Goal: Transaction & Acquisition: Download file/media

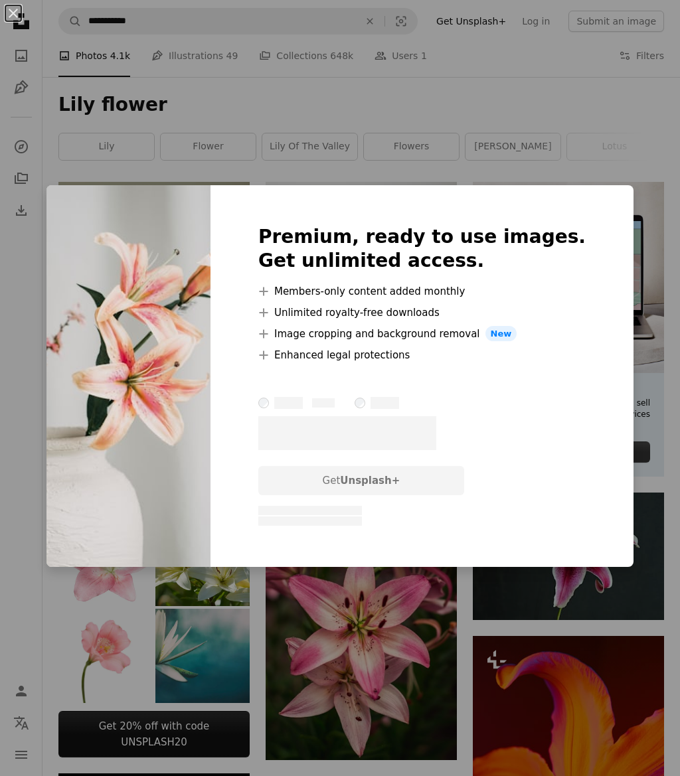
scroll to position [1899, 0]
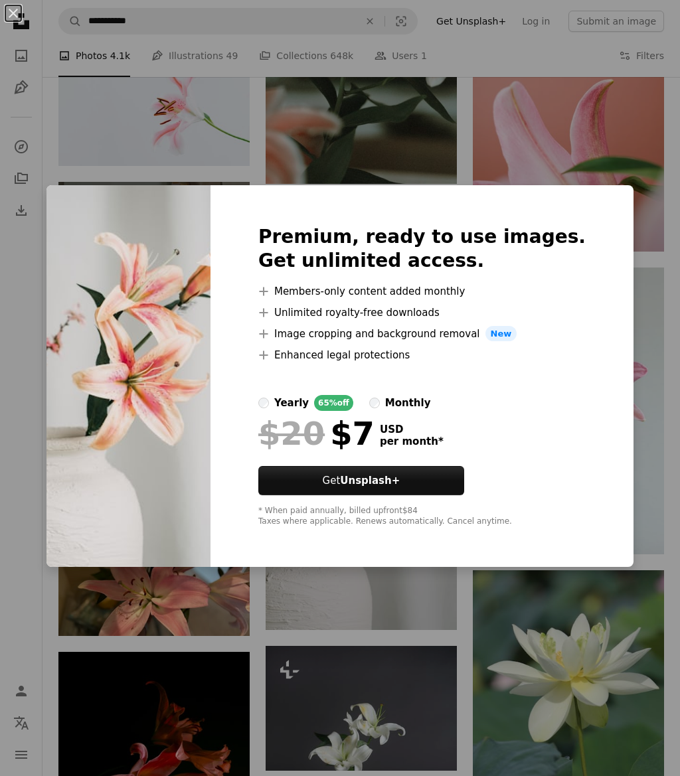
click at [580, 193] on div "An X shape Premium, ready to use images. Get unlimited access. A plus sign Memb…" at bounding box center [340, 388] width 680 height 776
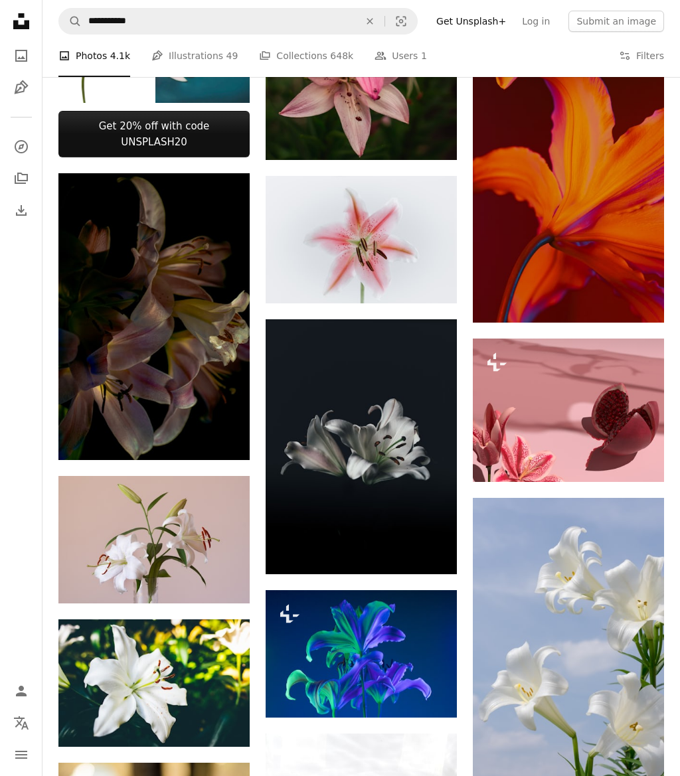
scroll to position [596, 0]
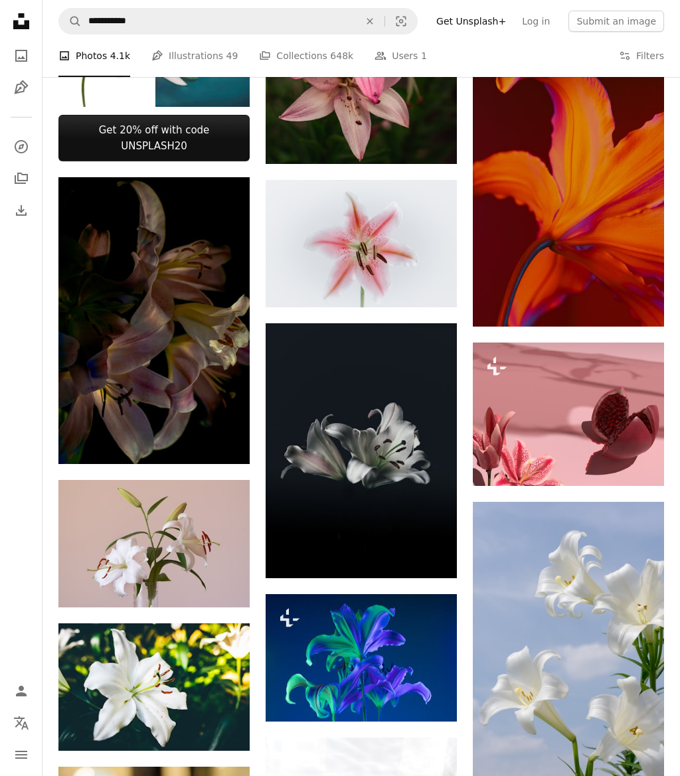
click at [383, 24] on icon "An X shape" at bounding box center [369, 21] width 29 height 11
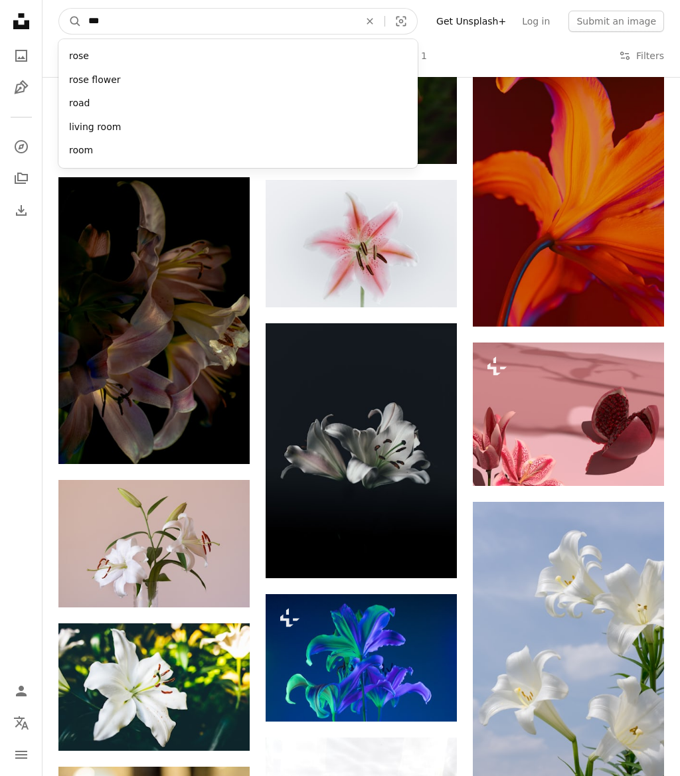
type input "****"
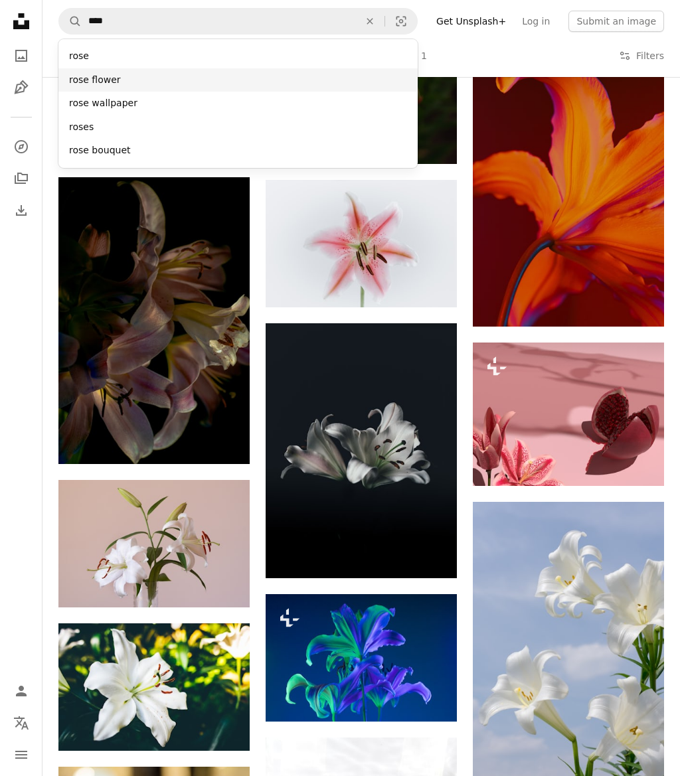
click at [115, 74] on div "rose flower" at bounding box center [237, 80] width 359 height 24
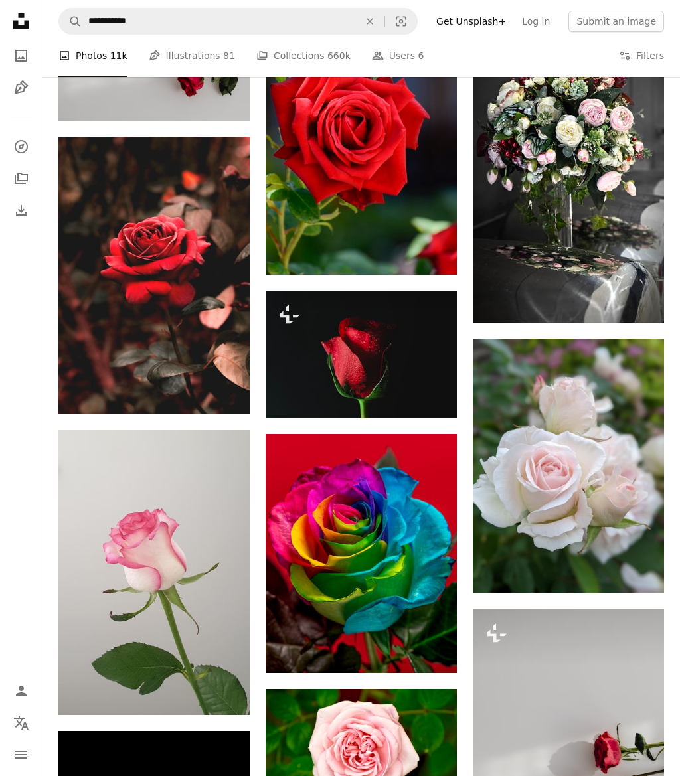
scroll to position [764, 0]
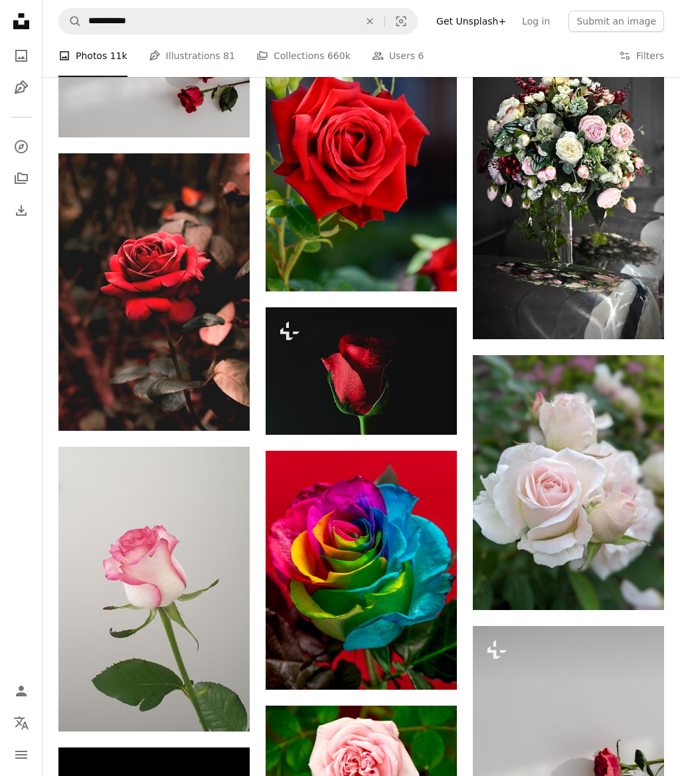
click at [235, 697] on link "Arrow pointing down" at bounding box center [223, 707] width 27 height 21
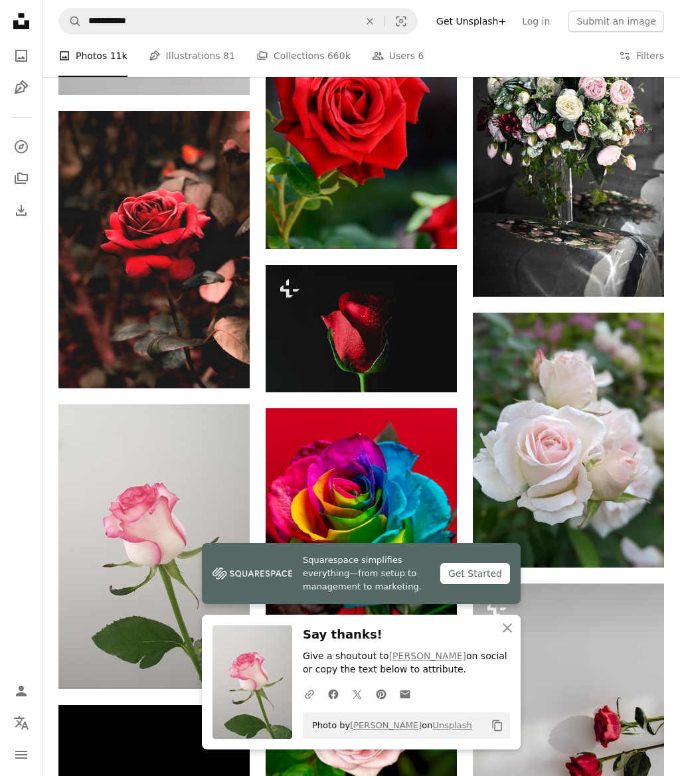
click at [513, 636] on icon "An X shape" at bounding box center [507, 628] width 16 height 16
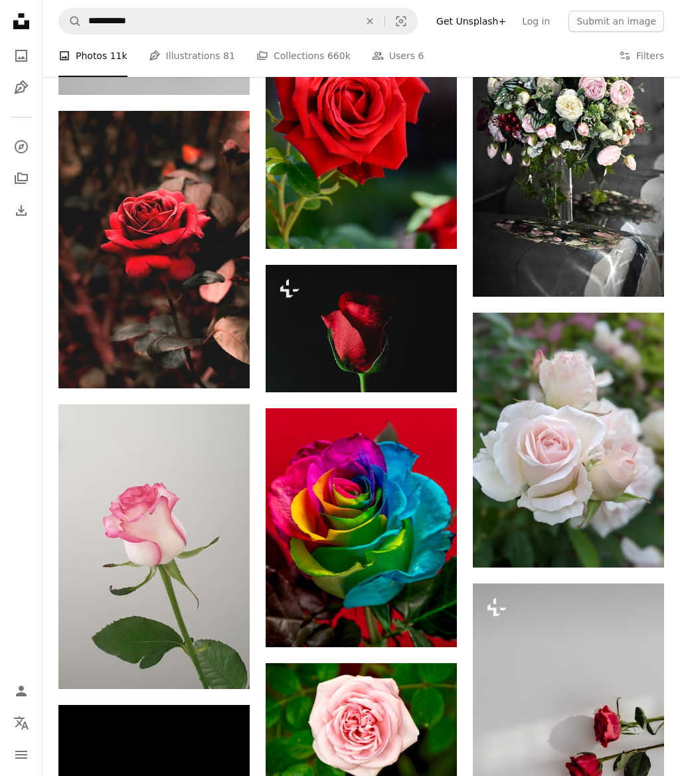
click at [385, 23] on icon "An X shape" at bounding box center [369, 21] width 29 height 11
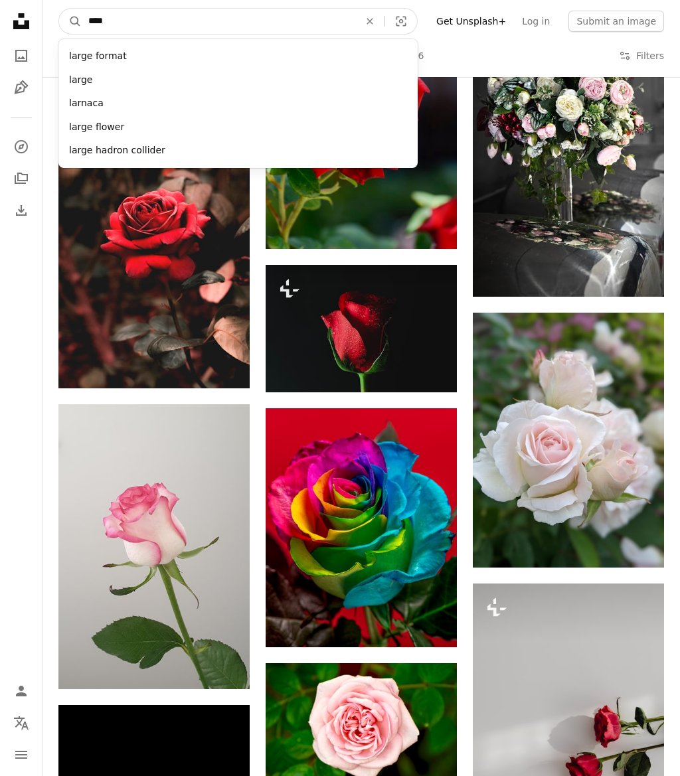
type input "*****"
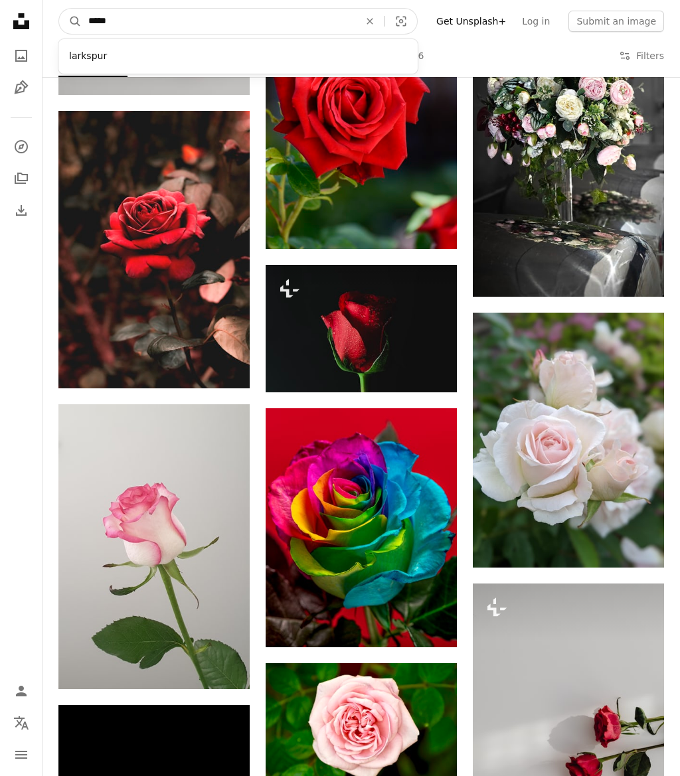
click at [341, 33] on input "*****" at bounding box center [219, 21] width 274 height 25
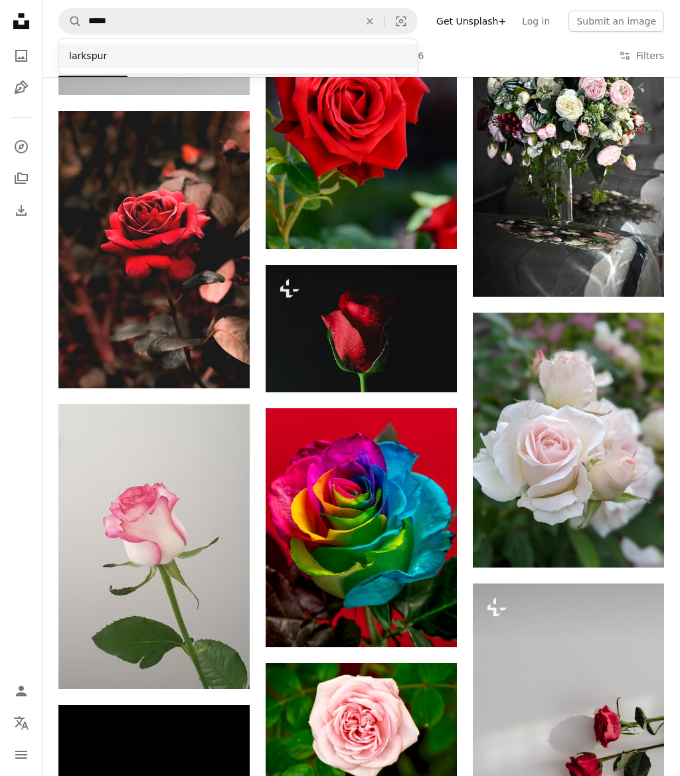
click at [330, 67] on div "larkspur" at bounding box center [237, 56] width 359 height 24
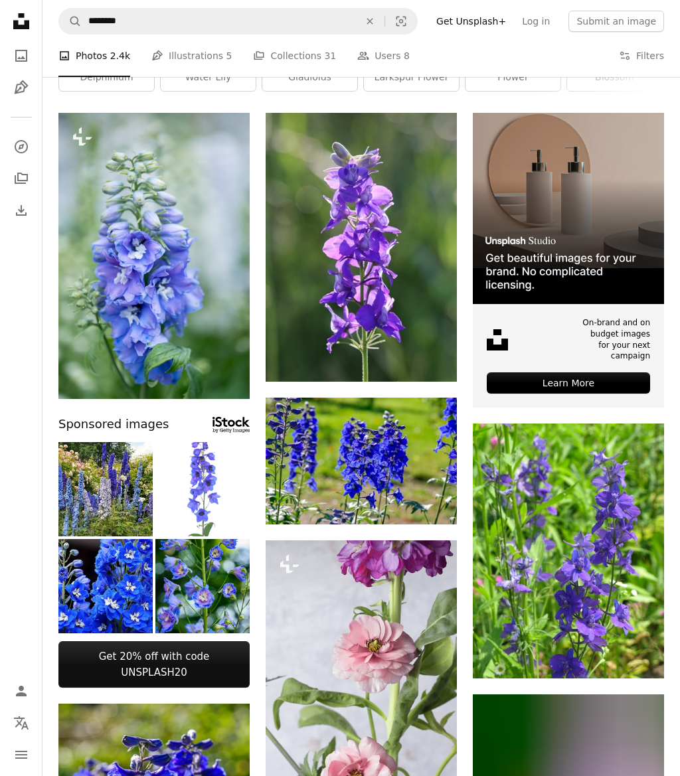
scroll to position [58, 0]
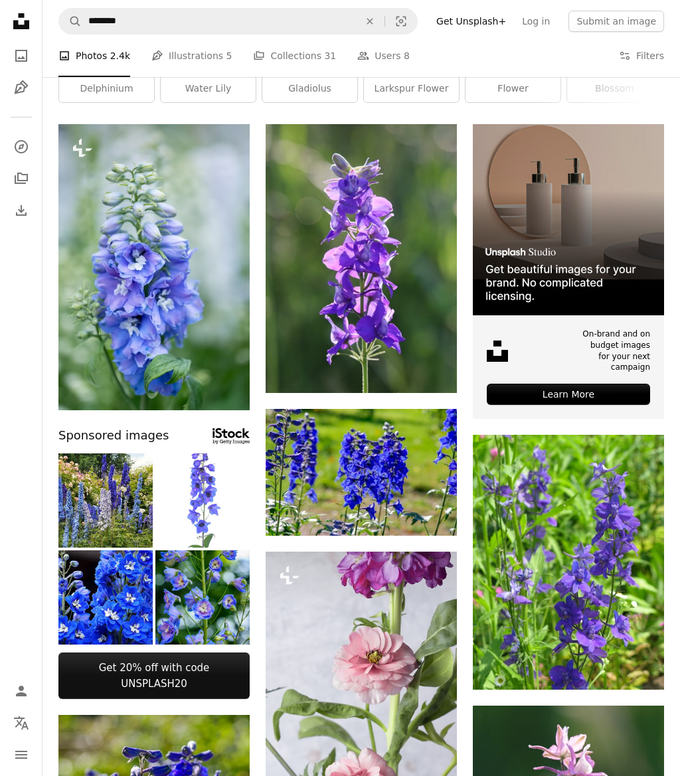
click at [219, 54] on link "Pen Tool Illustrations 5" at bounding box center [191, 56] width 80 height 43
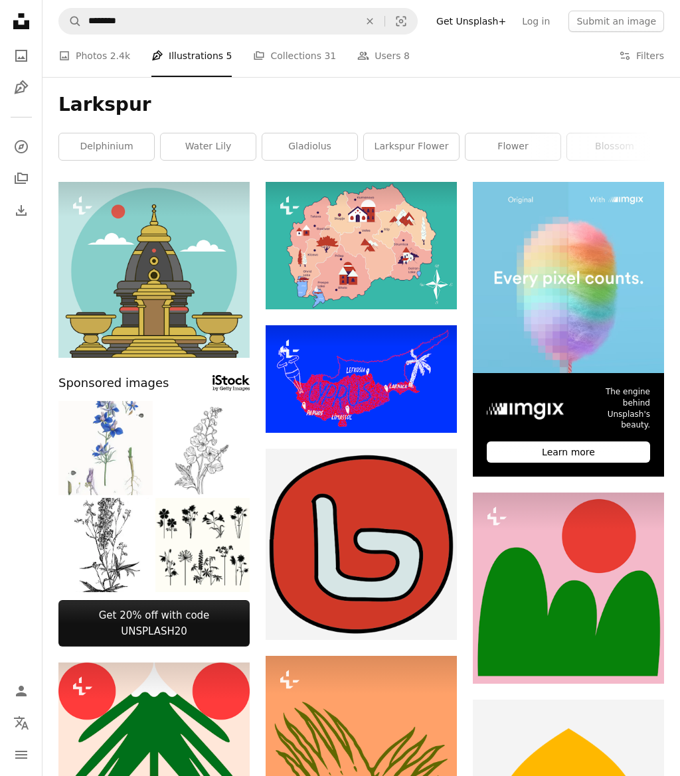
click at [110, 120] on div "Larkspur delphinium water lily gladiolus larkspur flower flower blossom bloom p…" at bounding box center [362, 129] width 638 height 105
click at [108, 116] on h1 "Larkspur" at bounding box center [361, 105] width 606 height 24
click at [109, 119] on div "Larkspur delphinium water lily gladiolus larkspur flower flower blossom bloom p…" at bounding box center [362, 129] width 638 height 105
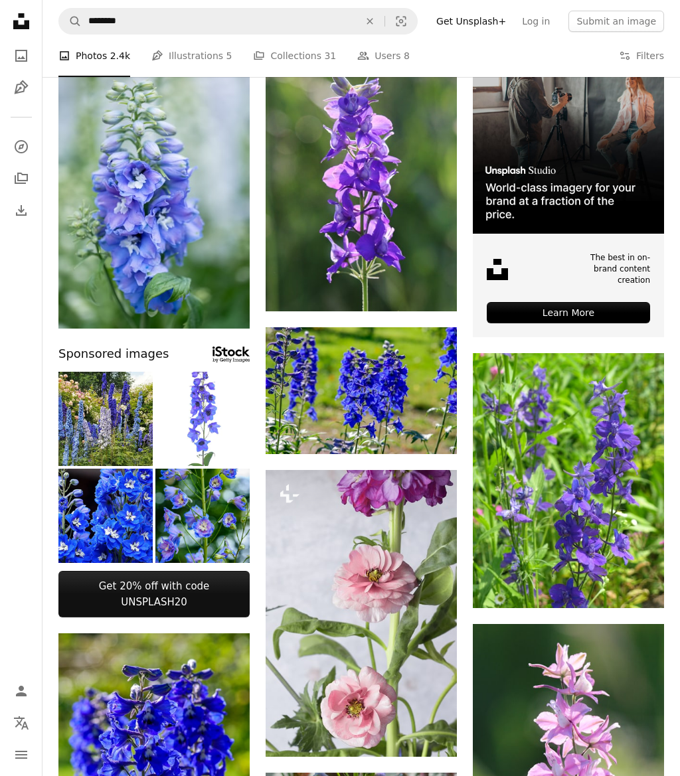
scroll to position [152, 0]
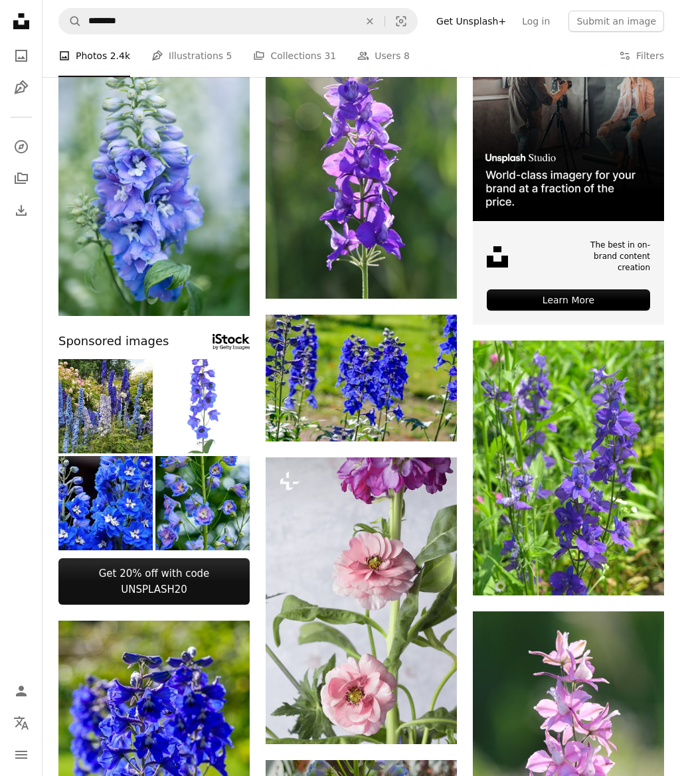
click at [227, 390] on img at bounding box center [202, 406] width 94 height 94
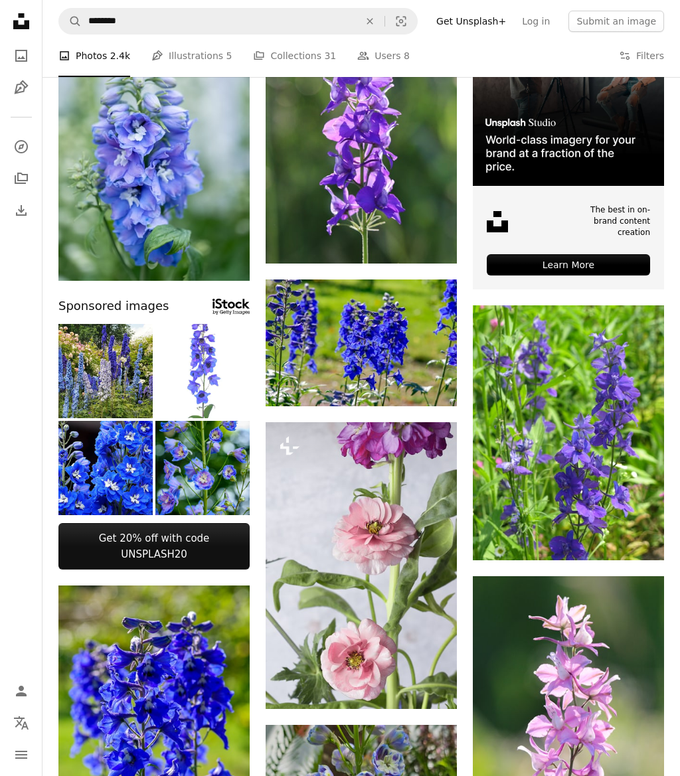
scroll to position [175, 0]
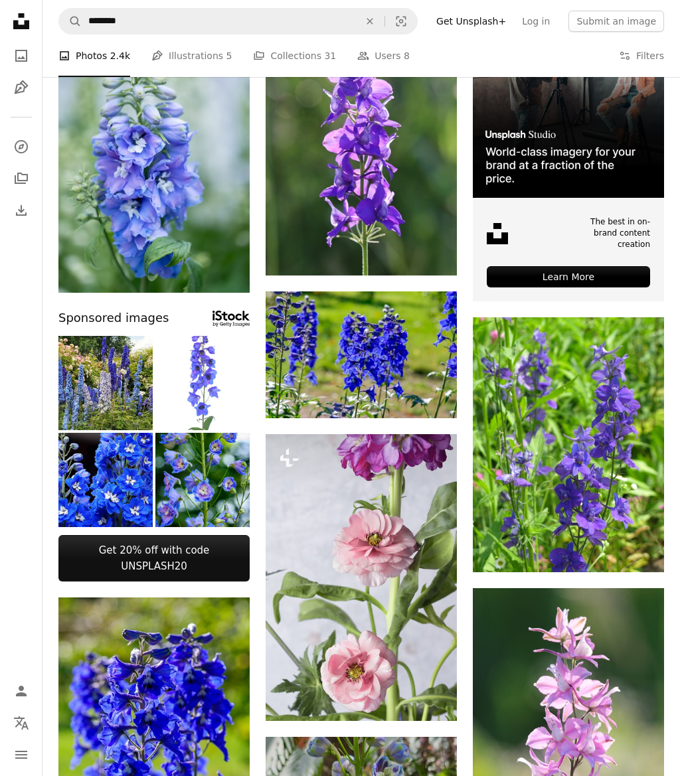
click at [212, 268] on button "A lock Download" at bounding box center [199, 268] width 74 height 21
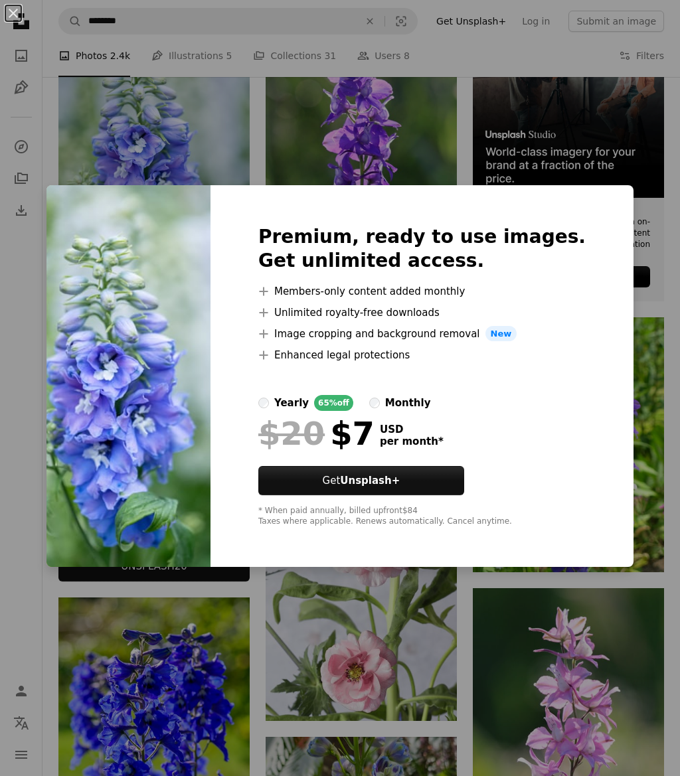
click at [586, 182] on div "An X shape Premium, ready to use images. Get unlimited access. A plus sign Memb…" at bounding box center [340, 388] width 680 height 776
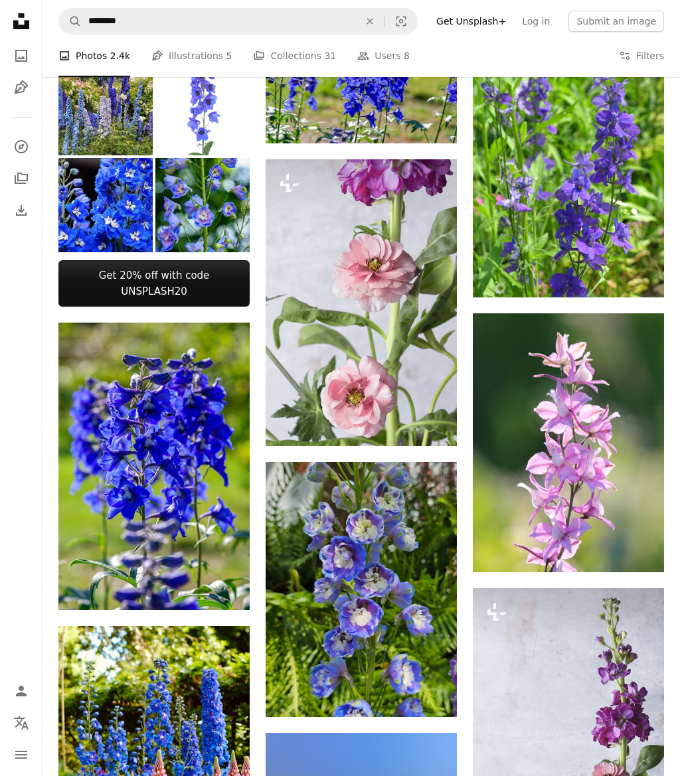
scroll to position [450, 0]
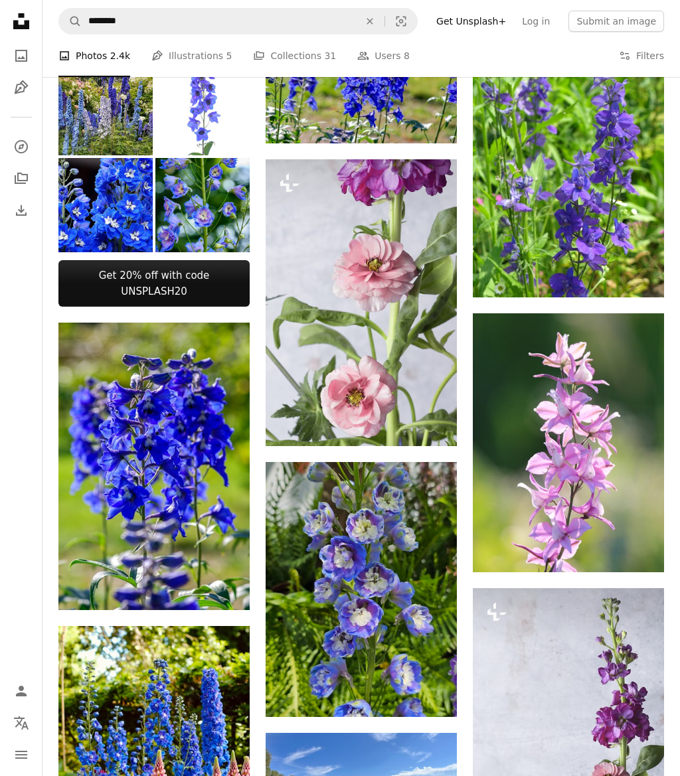
click at [435, 688] on icon "Arrow pointing down" at bounding box center [430, 693] width 11 height 16
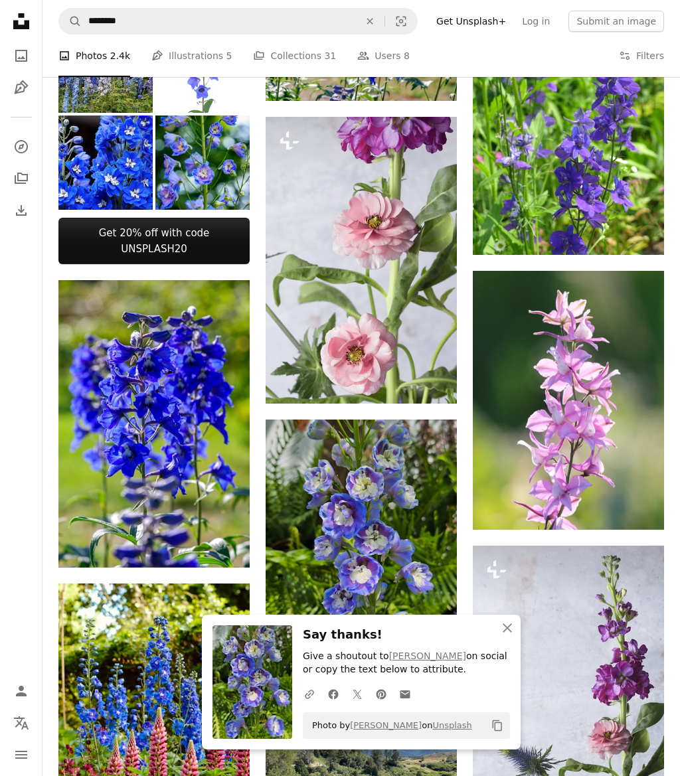
click at [381, 25] on icon "An X shape" at bounding box center [369, 21] width 29 height 11
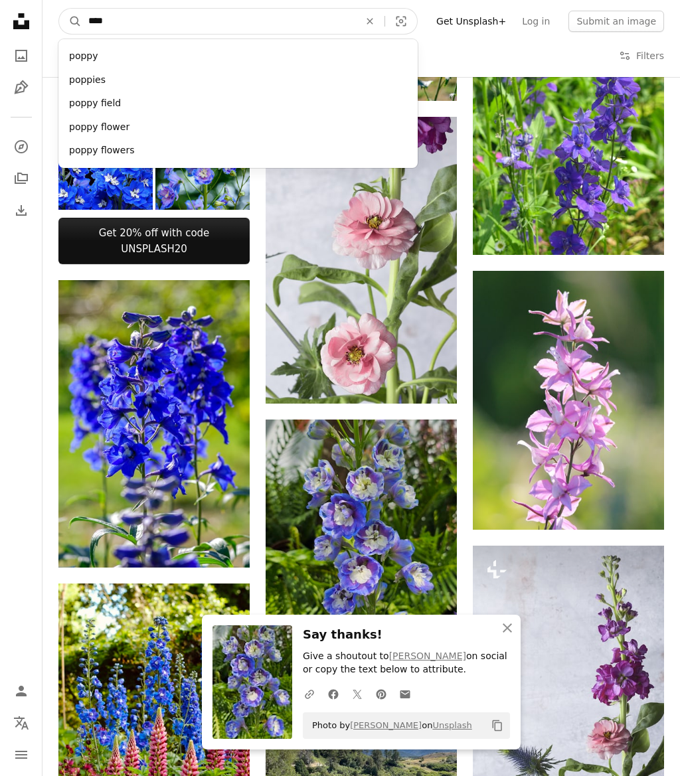
type input "*****"
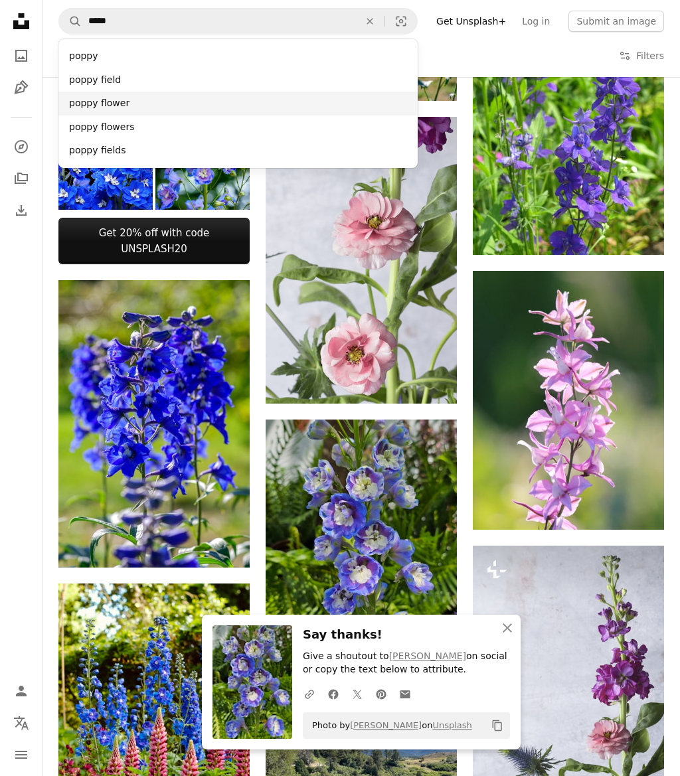
click at [129, 100] on div "poppy flower" at bounding box center [237, 104] width 359 height 24
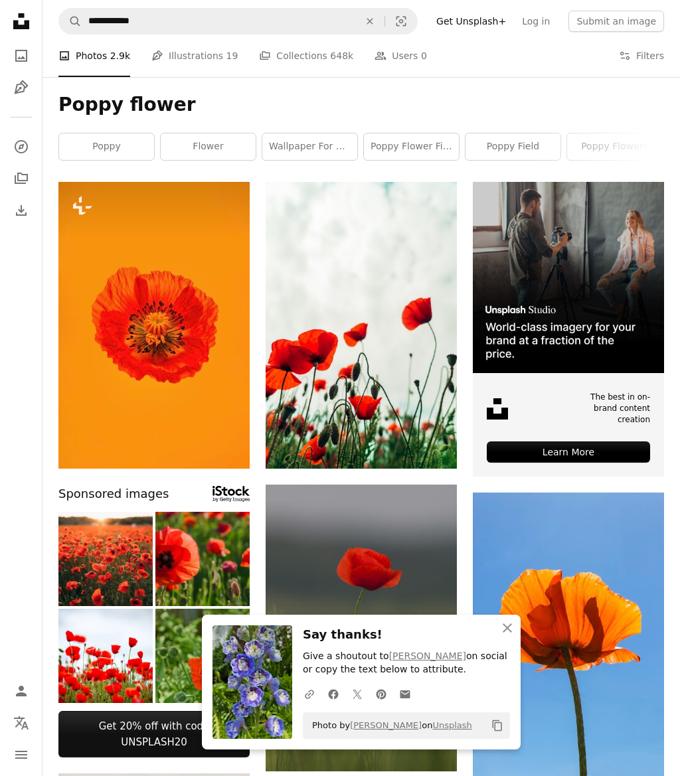
click at [211, 56] on link "Pen Tool Illustrations 19" at bounding box center [194, 56] width 86 height 43
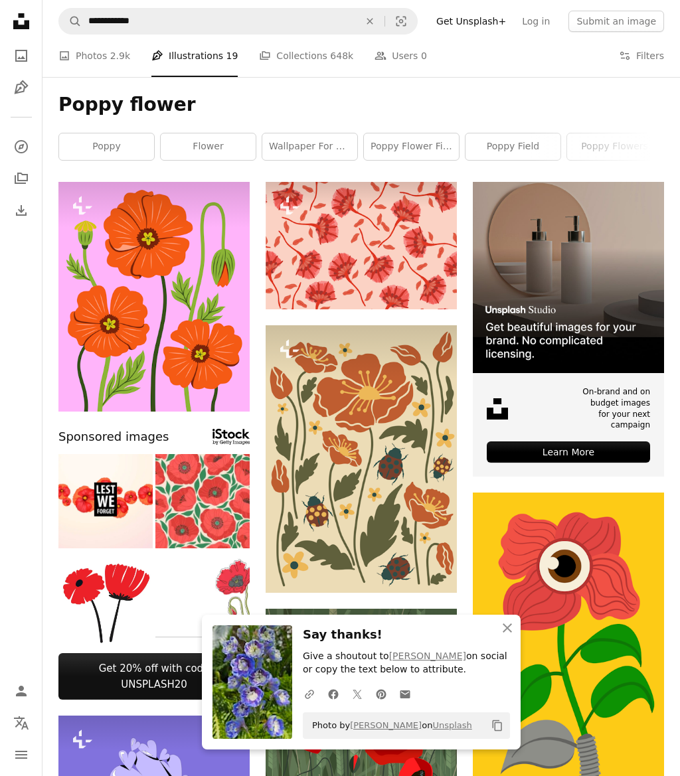
click at [105, 64] on link "A photo Photos 2.9k" at bounding box center [94, 56] width 72 height 43
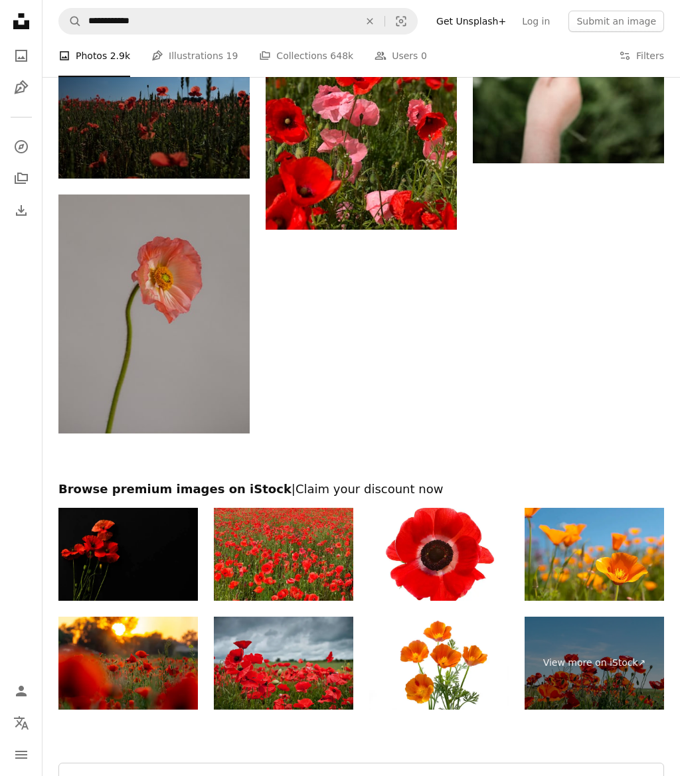
scroll to position [1836, 0]
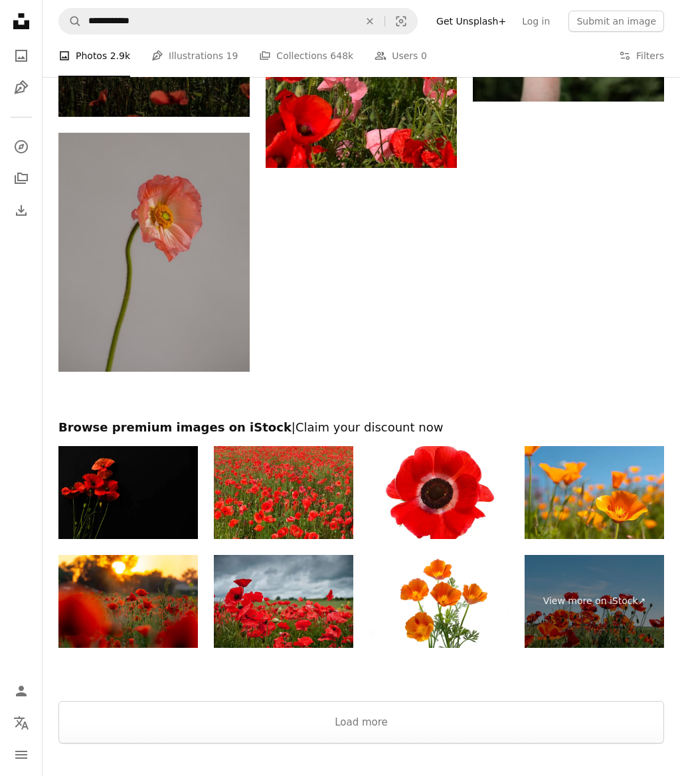
click at [407, 703] on button "Load more" at bounding box center [361, 722] width 606 height 43
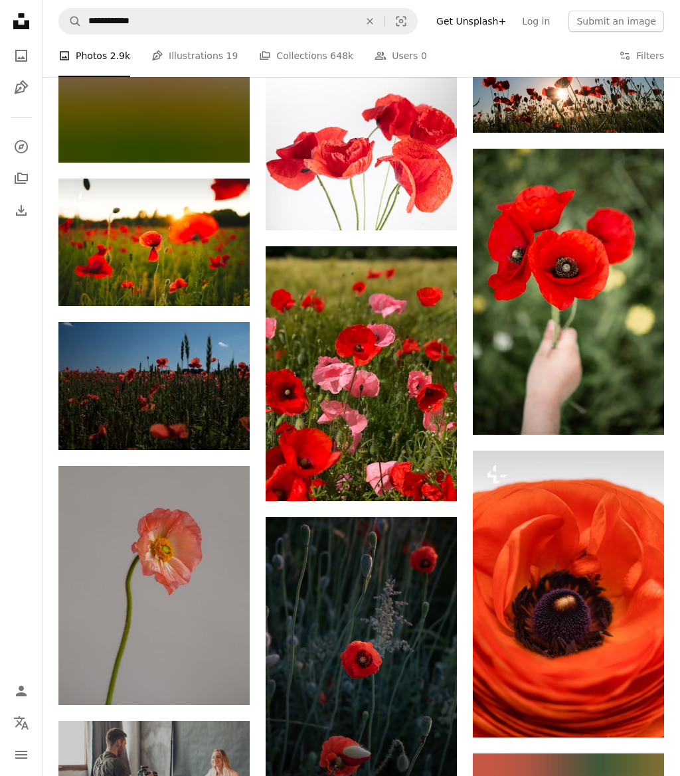
scroll to position [1503, 0]
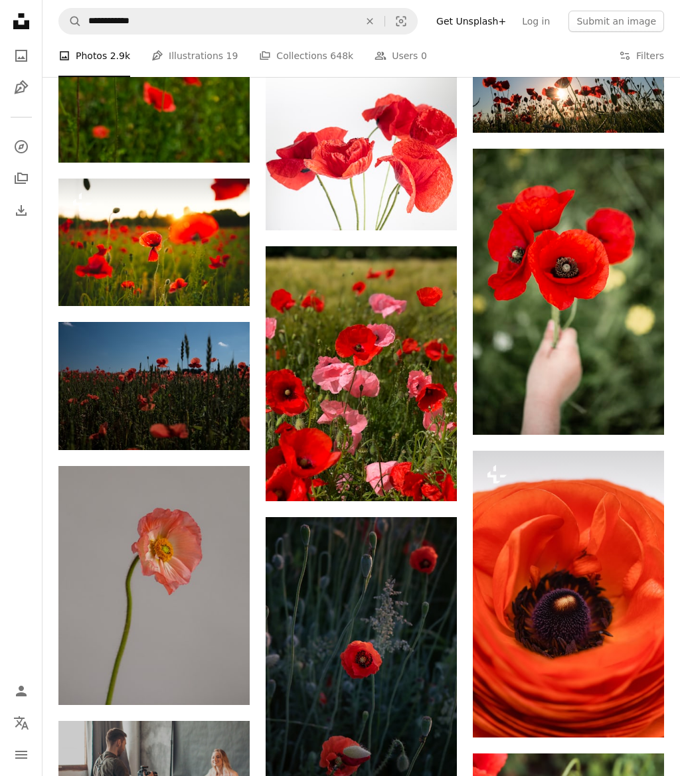
click at [640, 415] on icon "Download" at bounding box center [638, 410] width 9 height 9
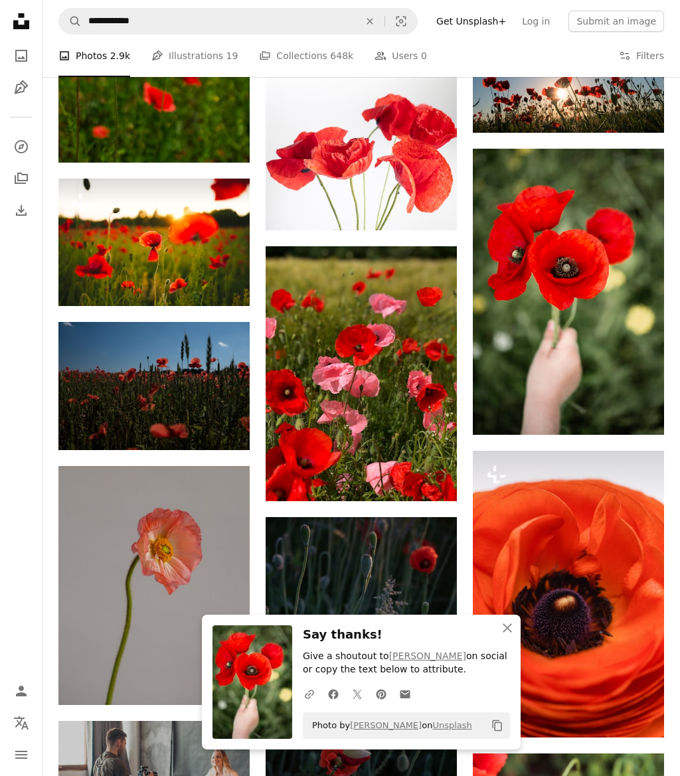
click at [510, 636] on icon "An X shape" at bounding box center [507, 628] width 16 height 16
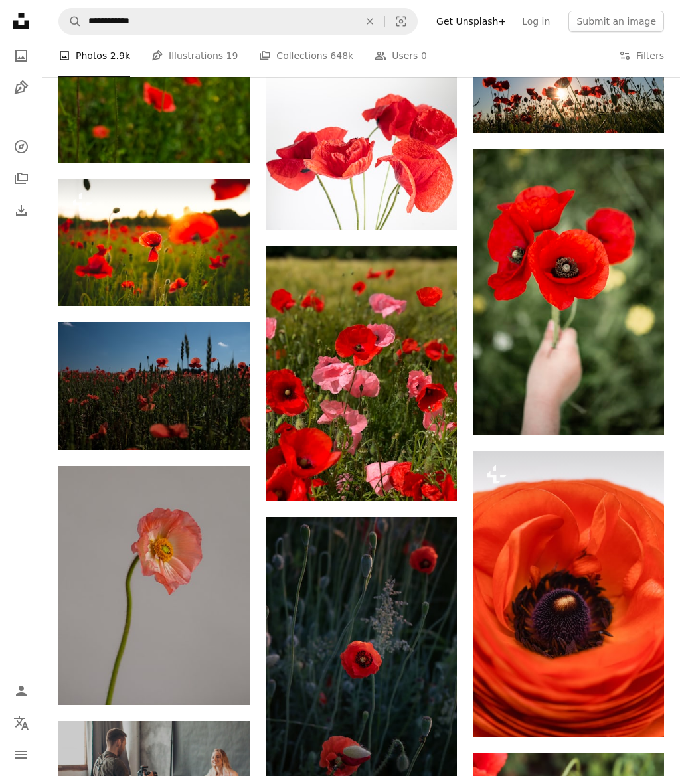
click at [383, 20] on icon "An X shape" at bounding box center [369, 21] width 29 height 11
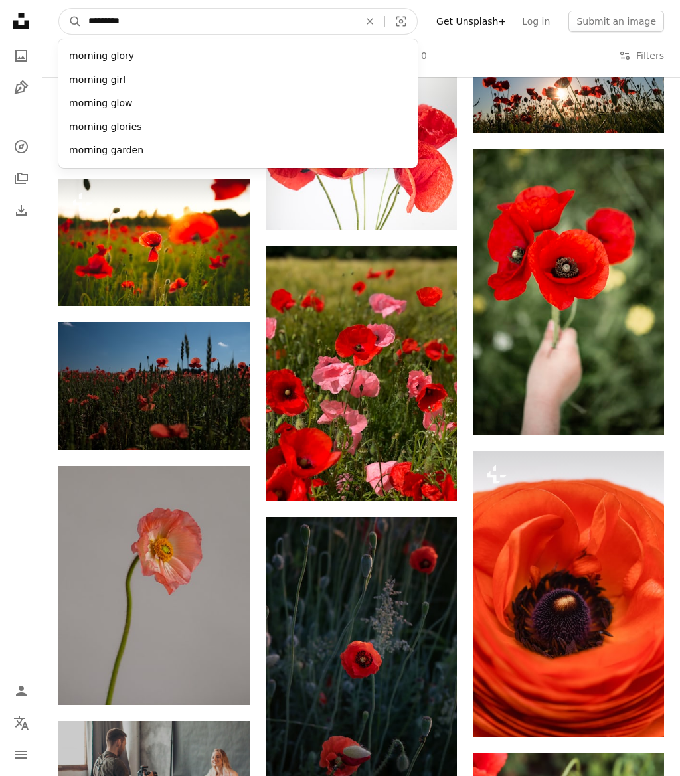
type input "**********"
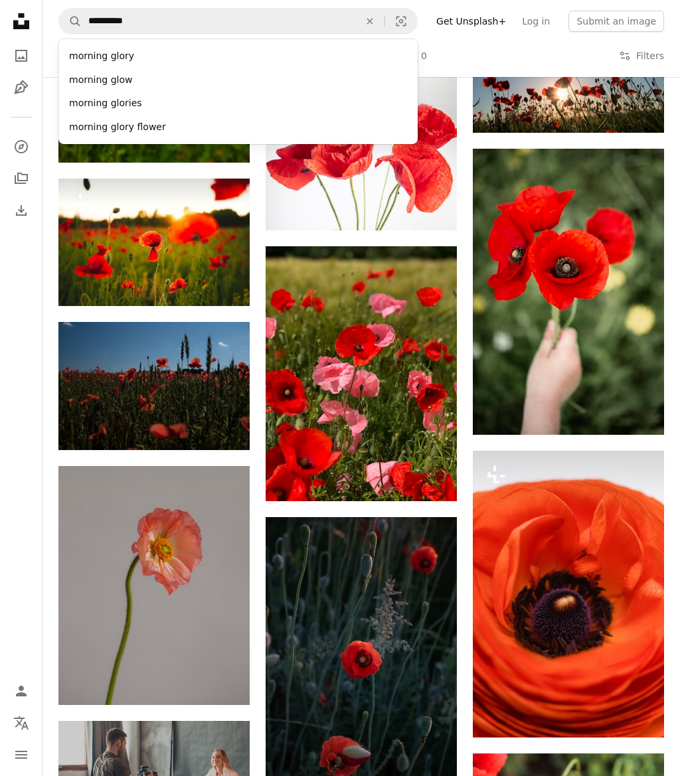
click at [135, 57] on div "morning glory" at bounding box center [237, 56] width 359 height 24
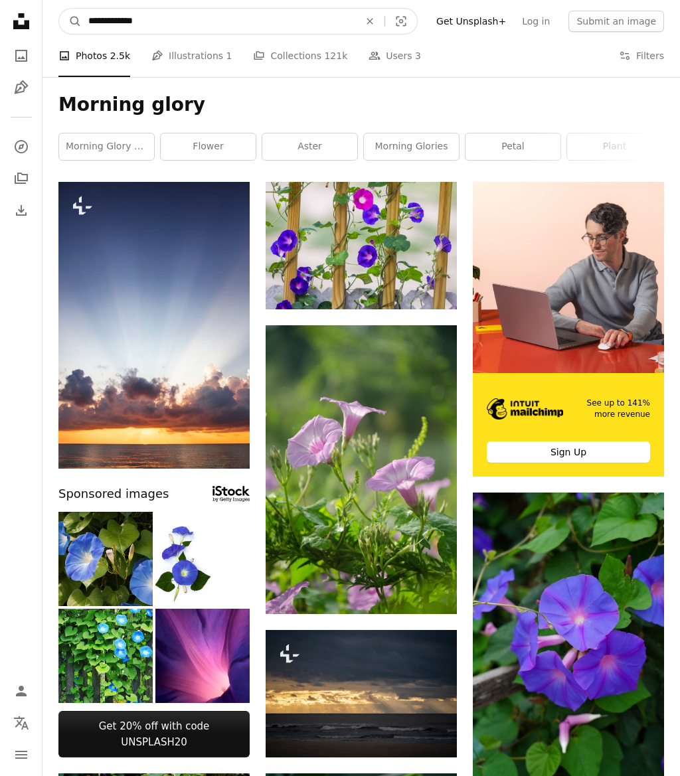
click at [276, 27] on input "**********" at bounding box center [219, 21] width 274 height 25
type input "**********"
click at [70, 21] on button "A magnifying glass" at bounding box center [70, 21] width 23 height 25
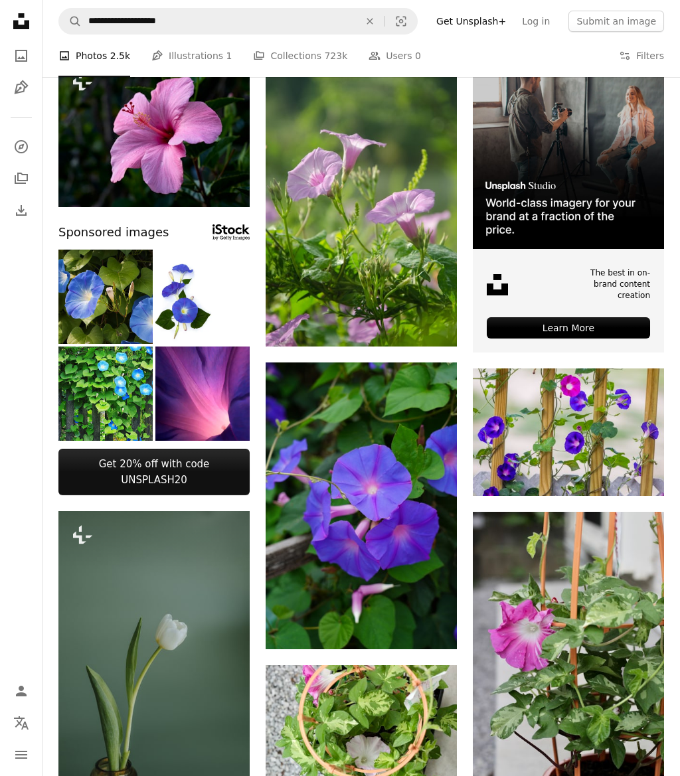
scroll to position [124, 0]
click at [574, 455] on img at bounding box center [568, 433] width 191 height 128
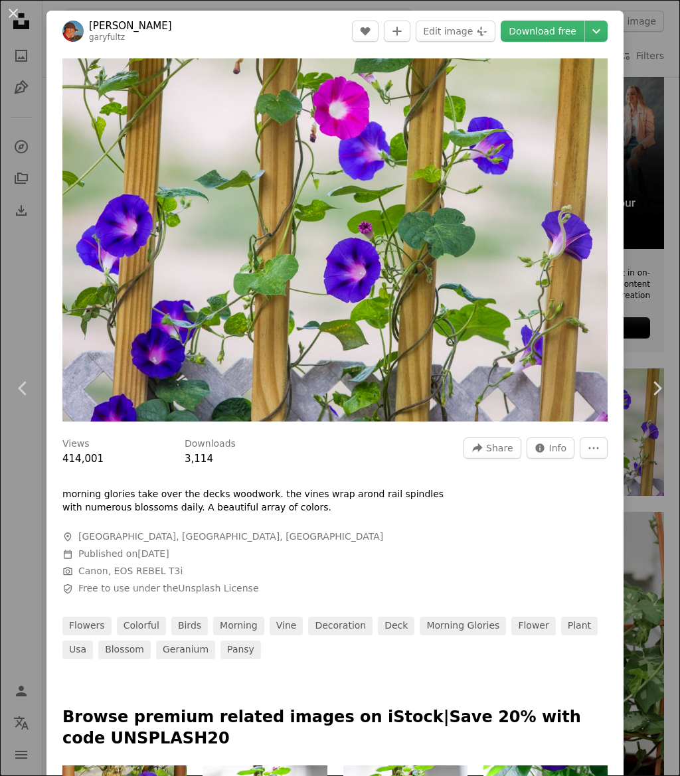
click at [577, 37] on link "Download free" at bounding box center [543, 31] width 84 height 21
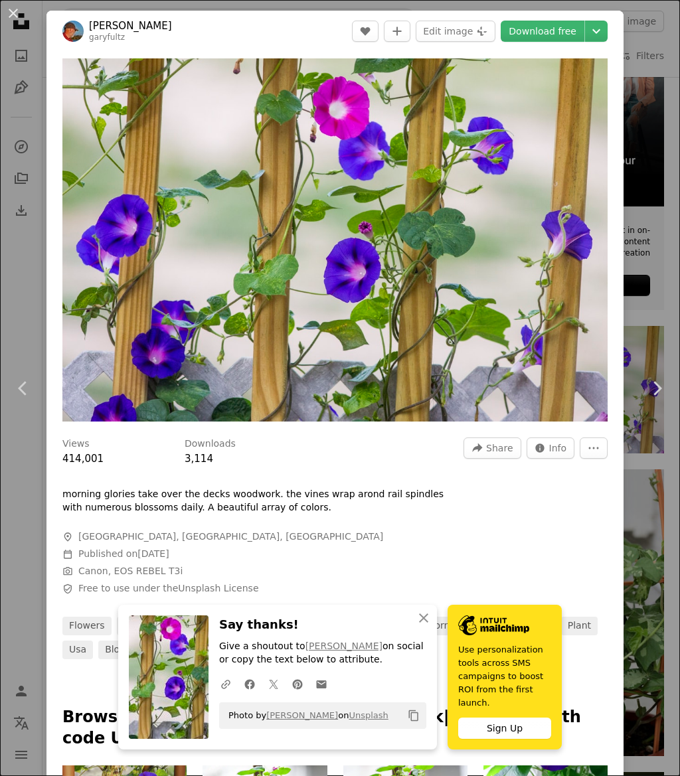
click at [673, 321] on div "An X shape Chevron left Chevron right [PERSON_NAME] garyfultz A heart A plus si…" at bounding box center [340, 388] width 680 height 776
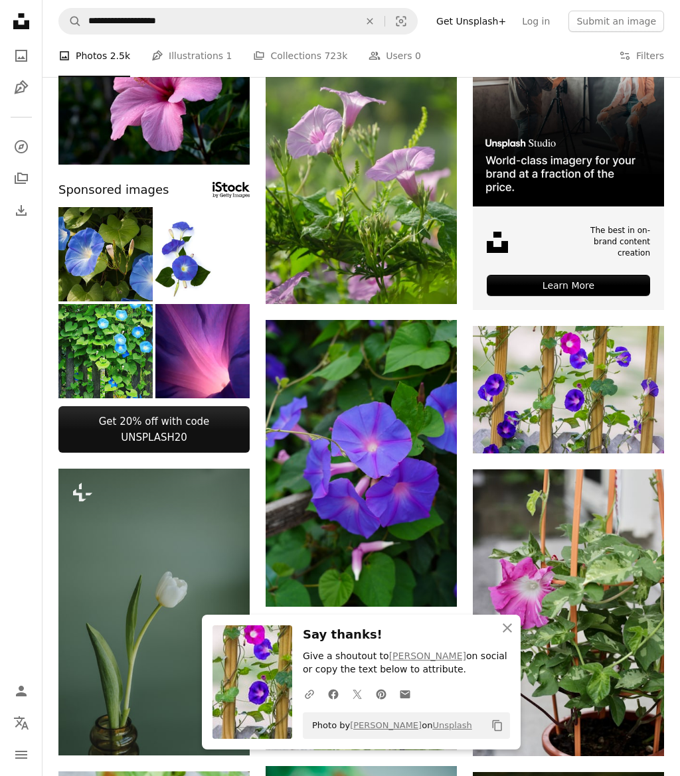
click at [507, 633] on icon "button" at bounding box center [507, 628] width 9 height 9
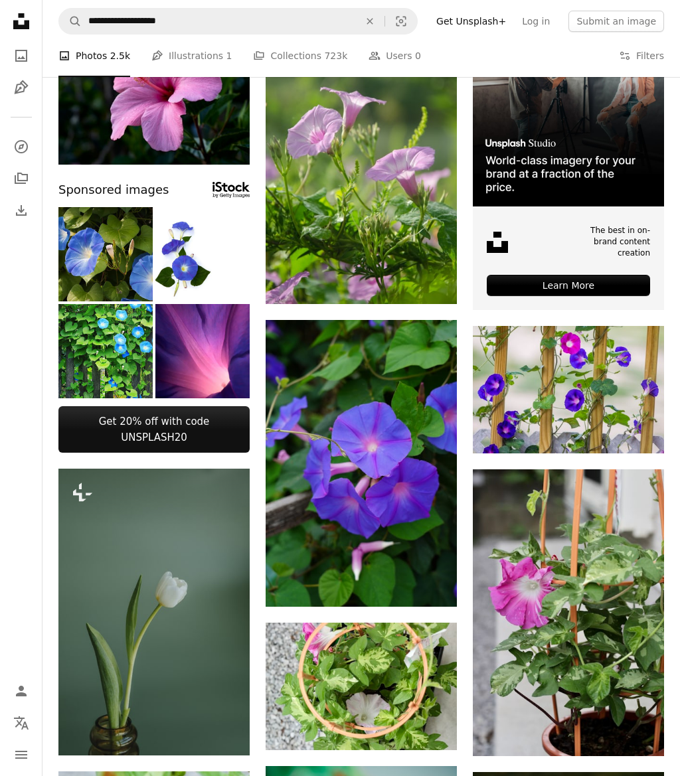
click at [383, 24] on icon "An X shape" at bounding box center [369, 21] width 29 height 11
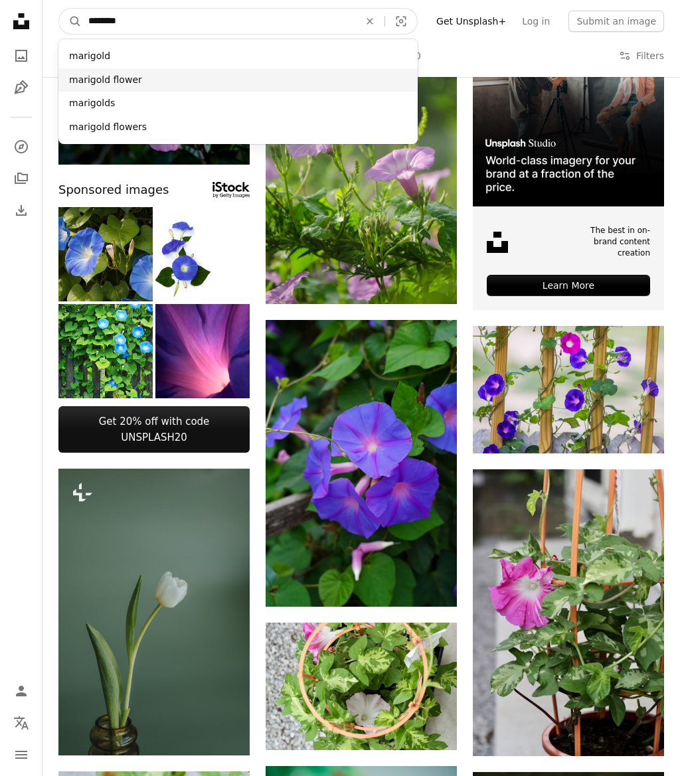
type input "********"
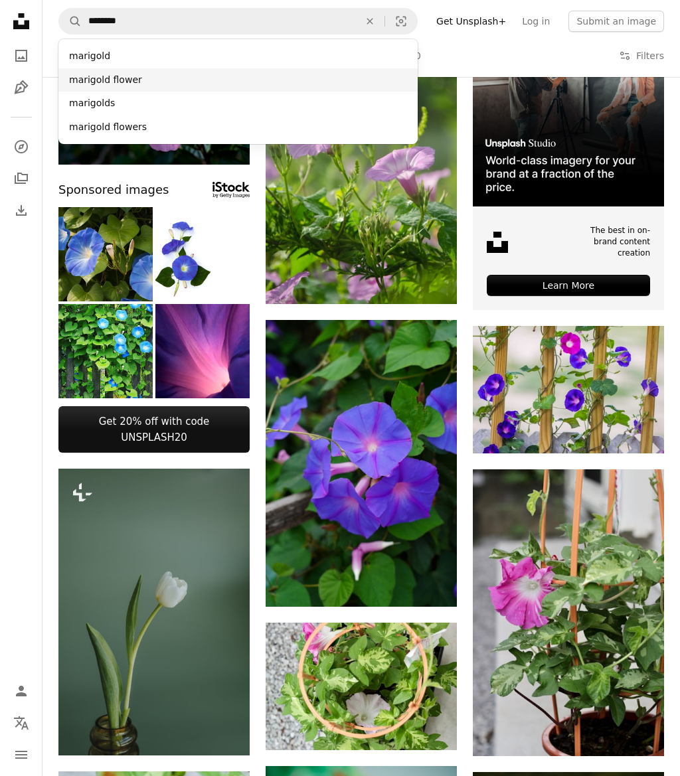
click at [139, 80] on div "marigold flower" at bounding box center [237, 80] width 359 height 24
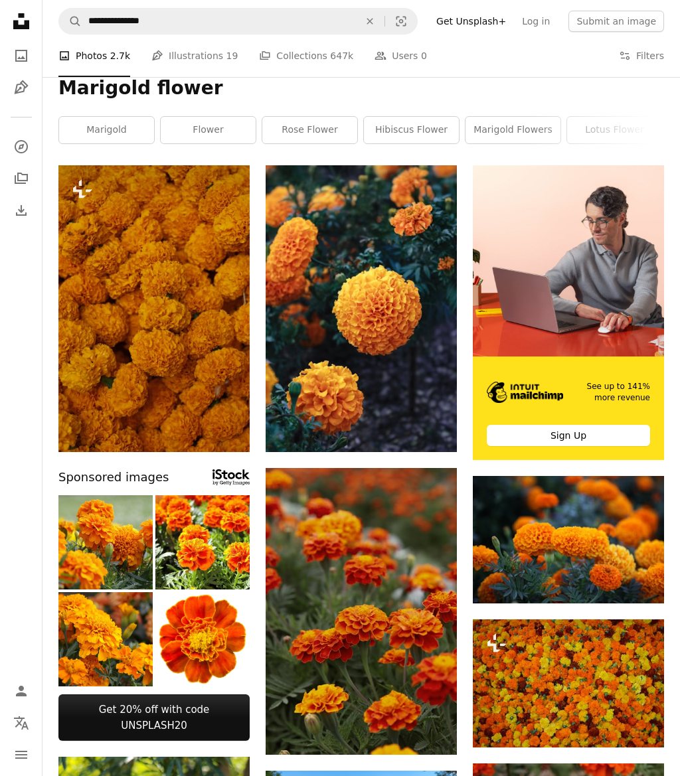
scroll to position [13, 0]
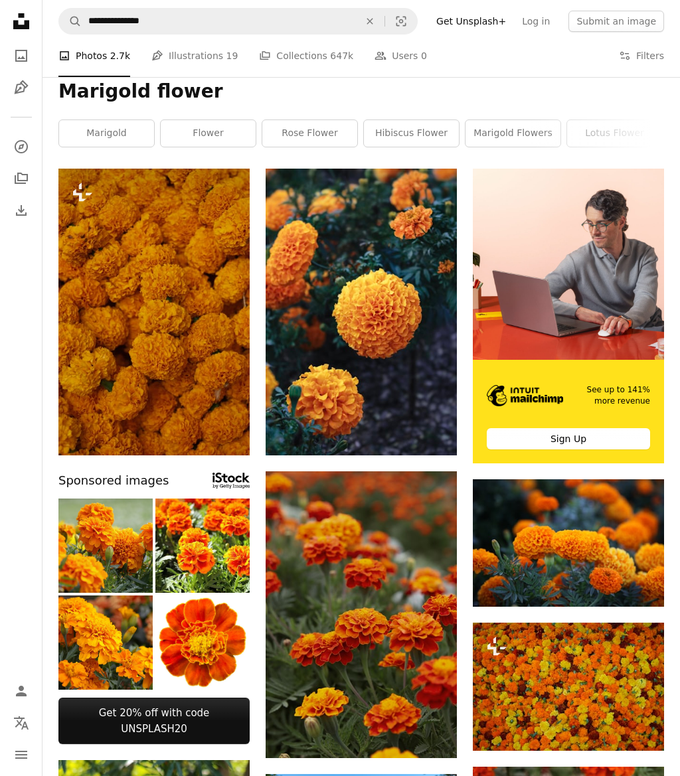
click at [438, 733] on link "Arrow pointing down" at bounding box center [430, 734] width 27 height 21
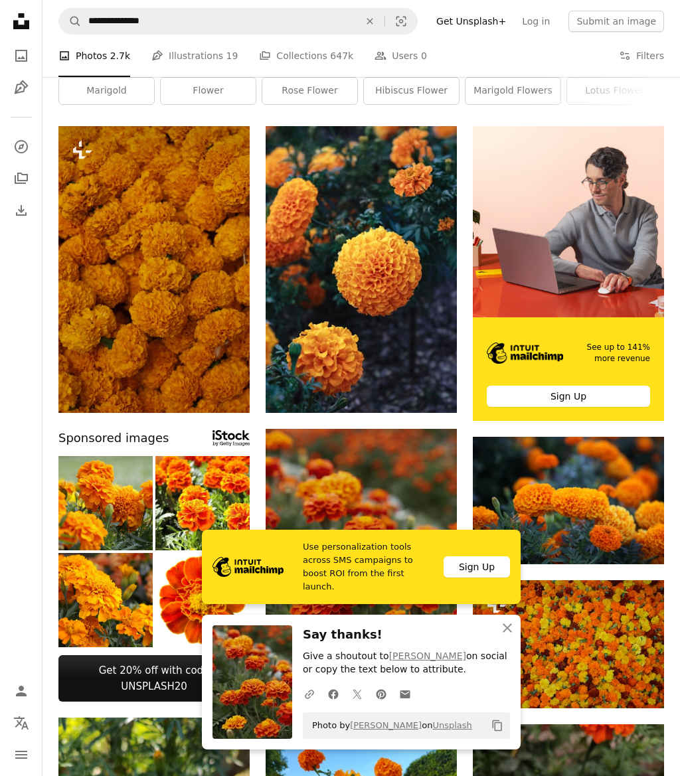
click at [377, 17] on icon "An X shape" at bounding box center [369, 21] width 29 height 11
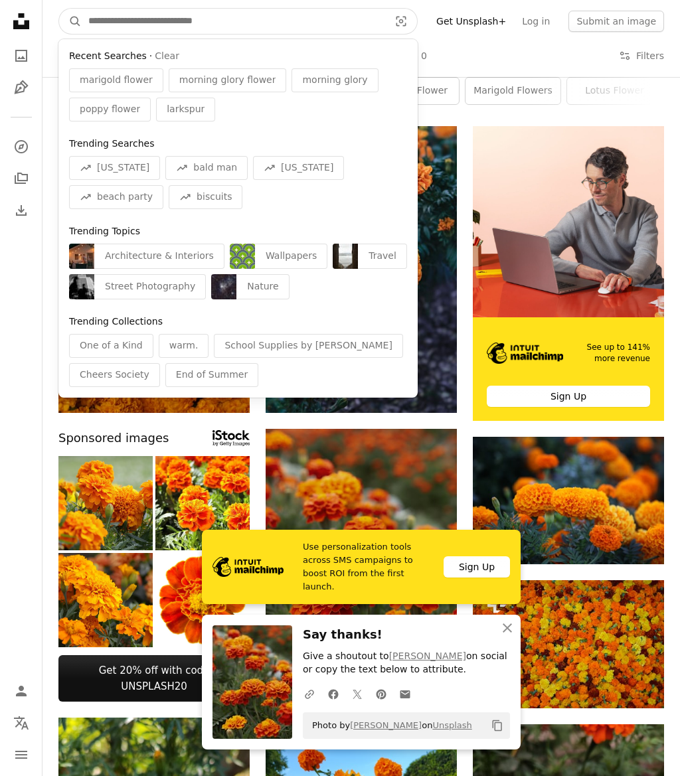
click at [357, 15] on input "Find visuals sitewide" at bounding box center [233, 21] width 303 height 25
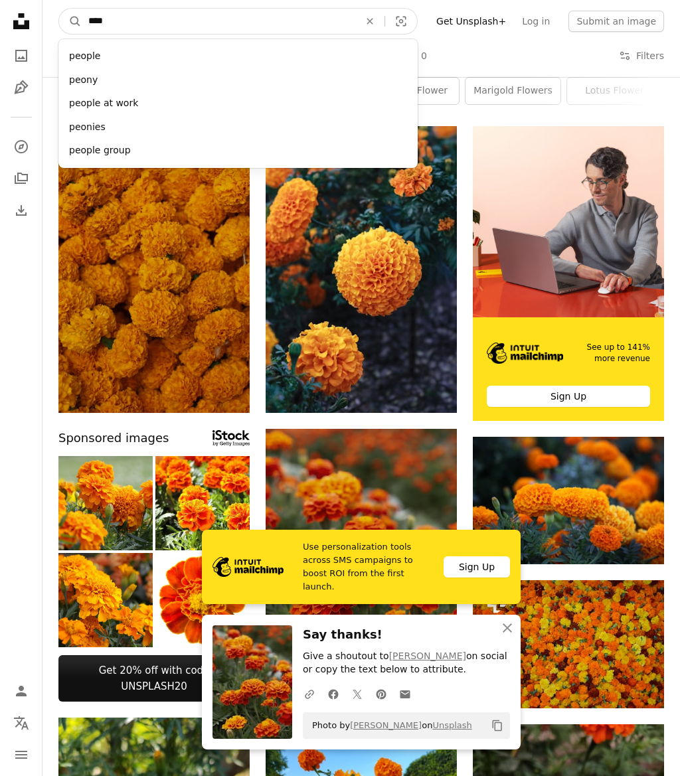
type input "*****"
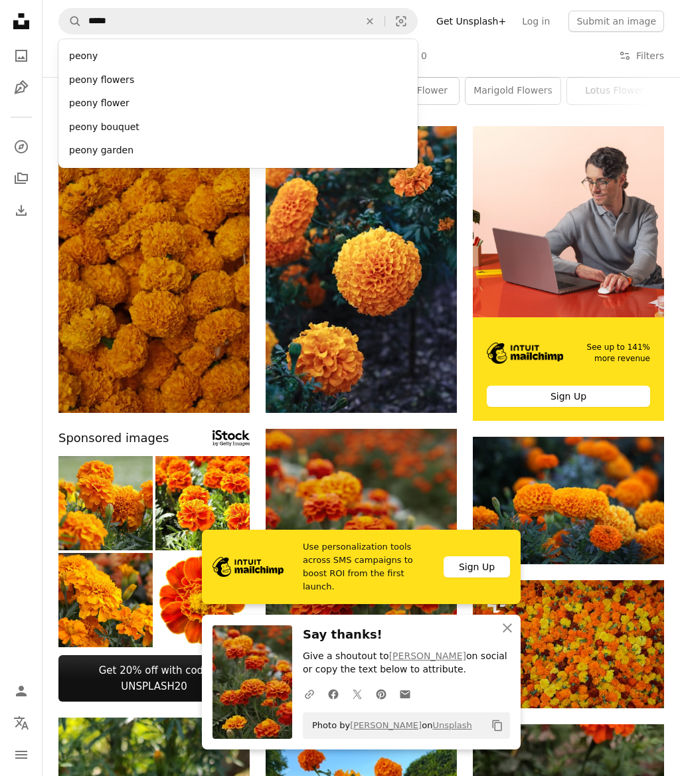
click at [138, 77] on div "peony flowers" at bounding box center [237, 80] width 359 height 24
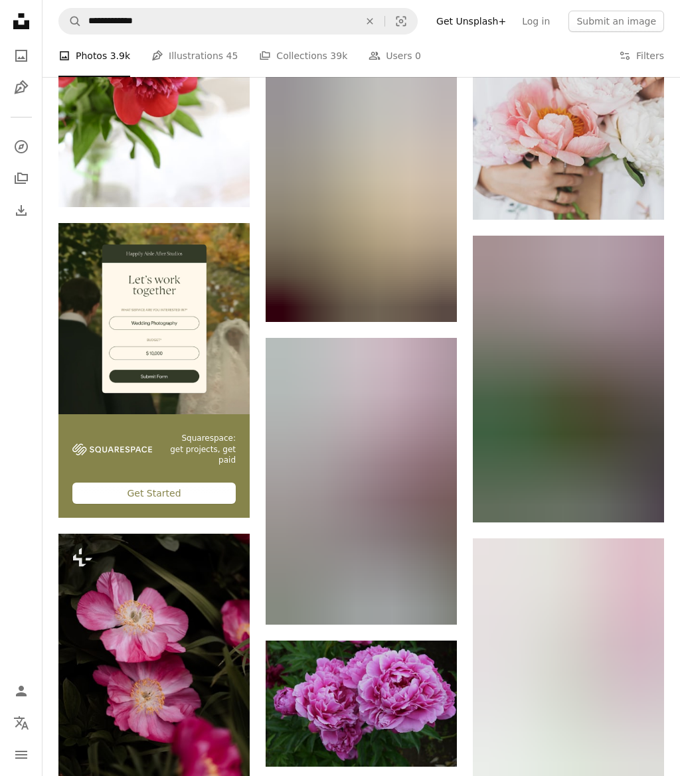
scroll to position [2010, 0]
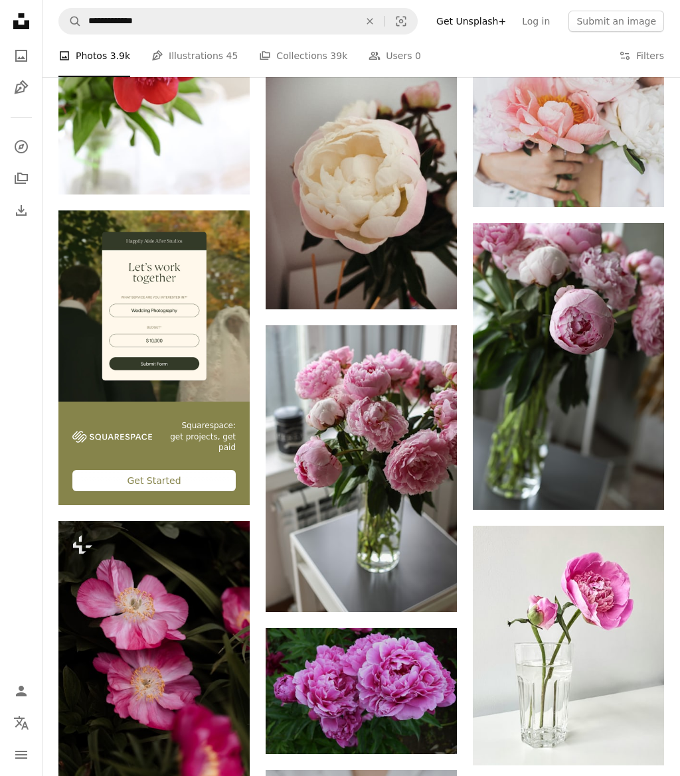
click at [649, 745] on link "Arrow pointing down" at bounding box center [637, 741] width 27 height 21
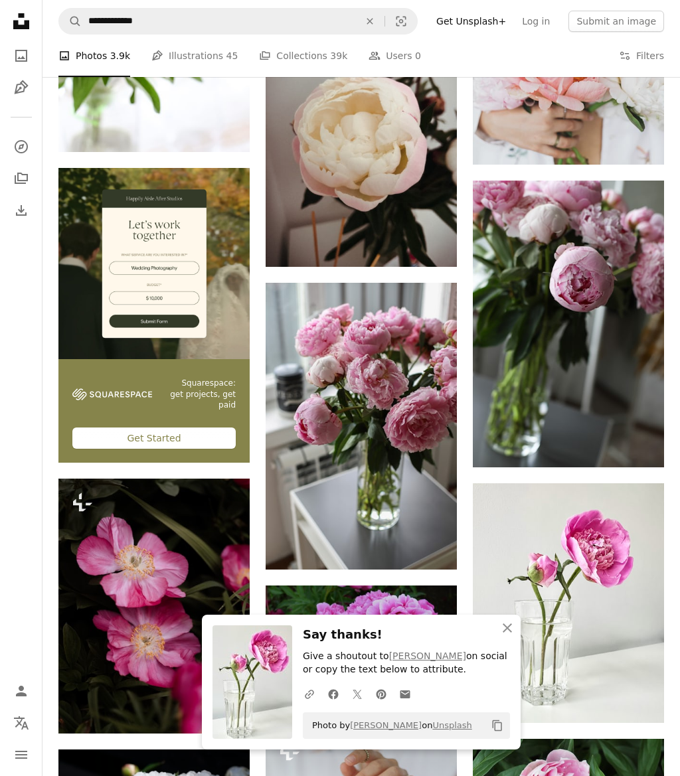
click at [385, 19] on icon "An X shape" at bounding box center [369, 21] width 29 height 11
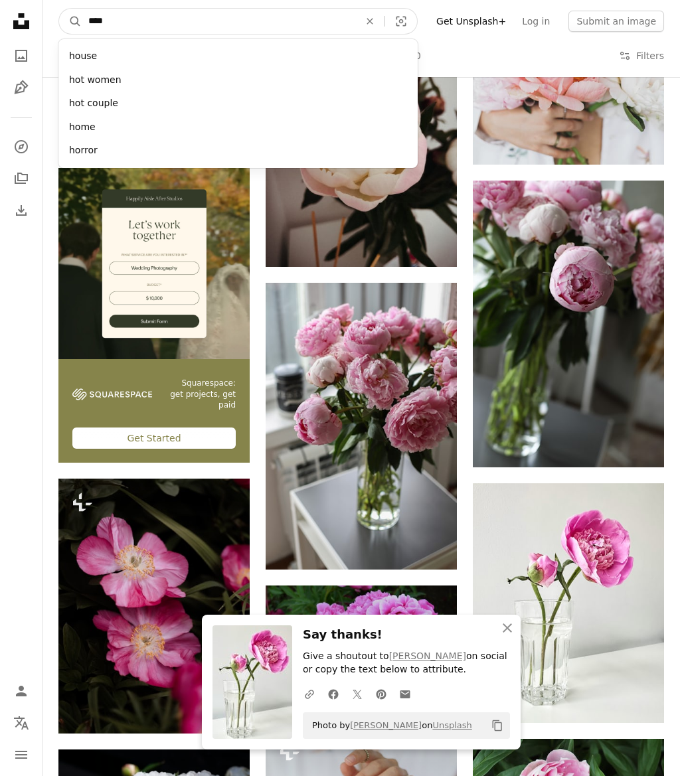
type input "*****"
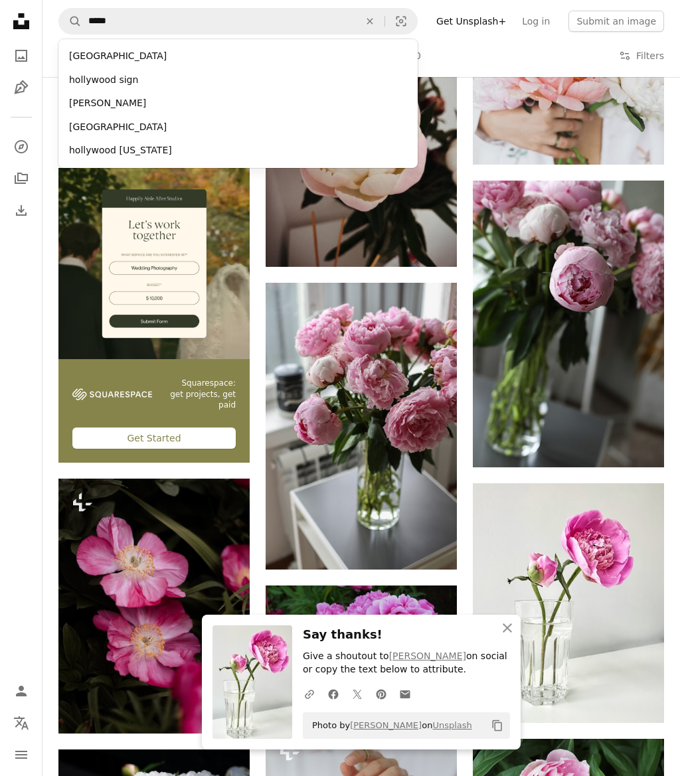
click at [91, 103] on div "[PERSON_NAME]" at bounding box center [237, 104] width 359 height 24
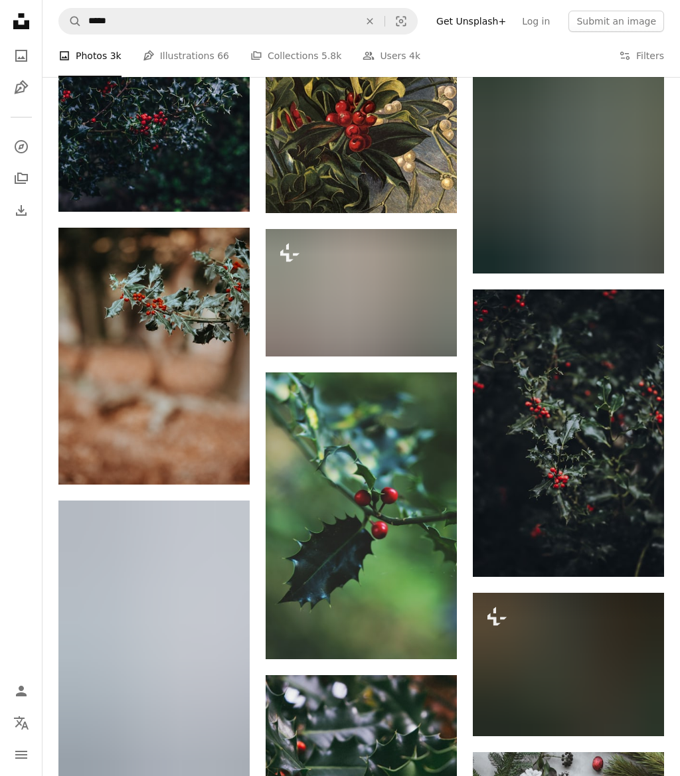
scroll to position [646, 0]
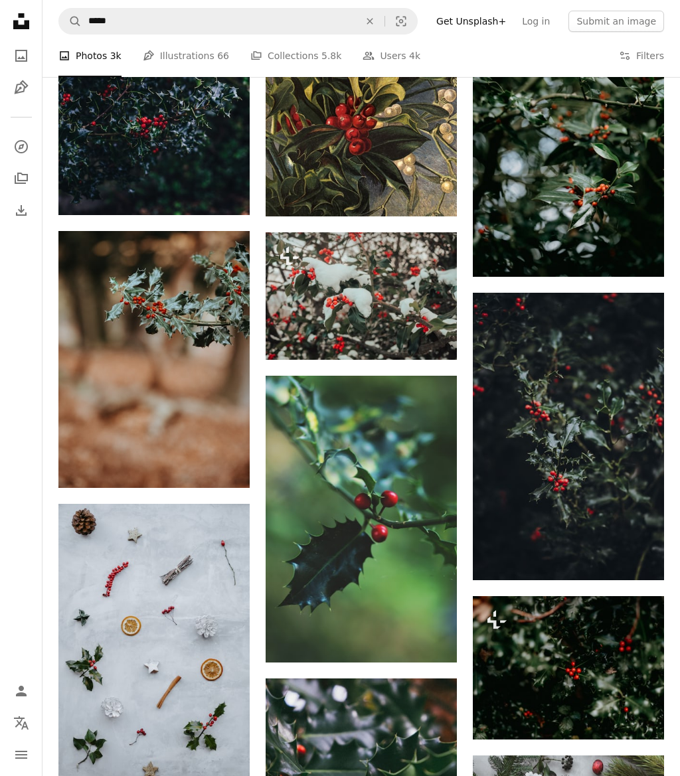
click at [385, 20] on icon "An X shape" at bounding box center [369, 21] width 29 height 11
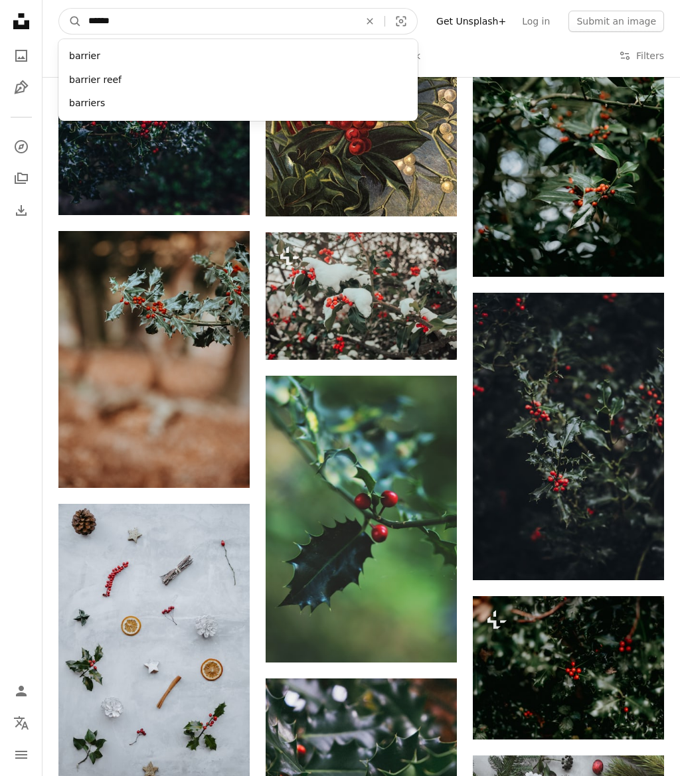
type input "******"
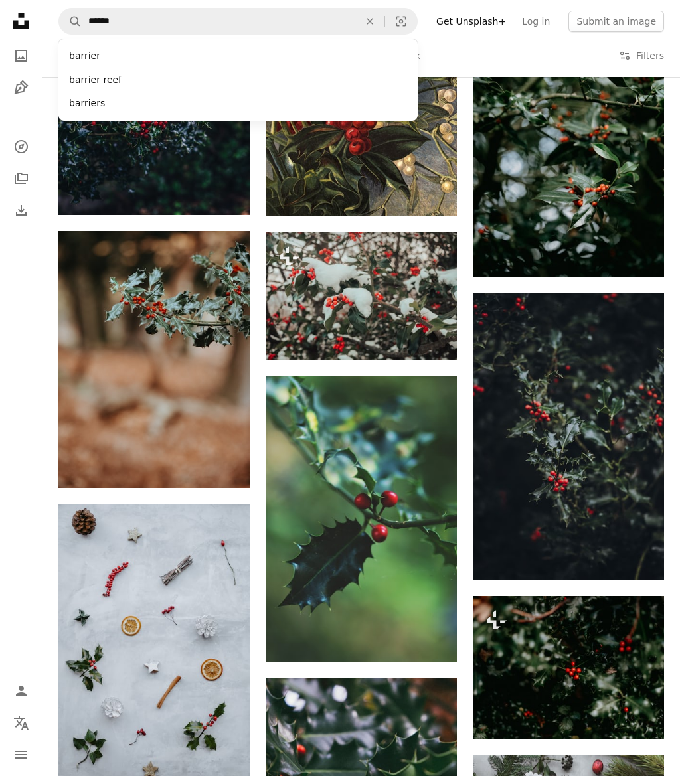
click at [375, 21] on icon "An X shape" at bounding box center [369, 21] width 29 height 11
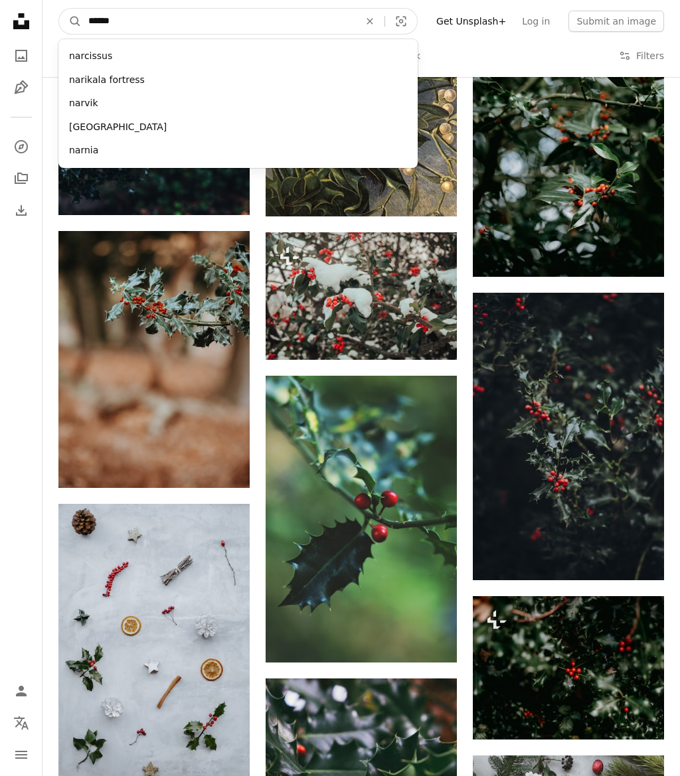
type input "*******"
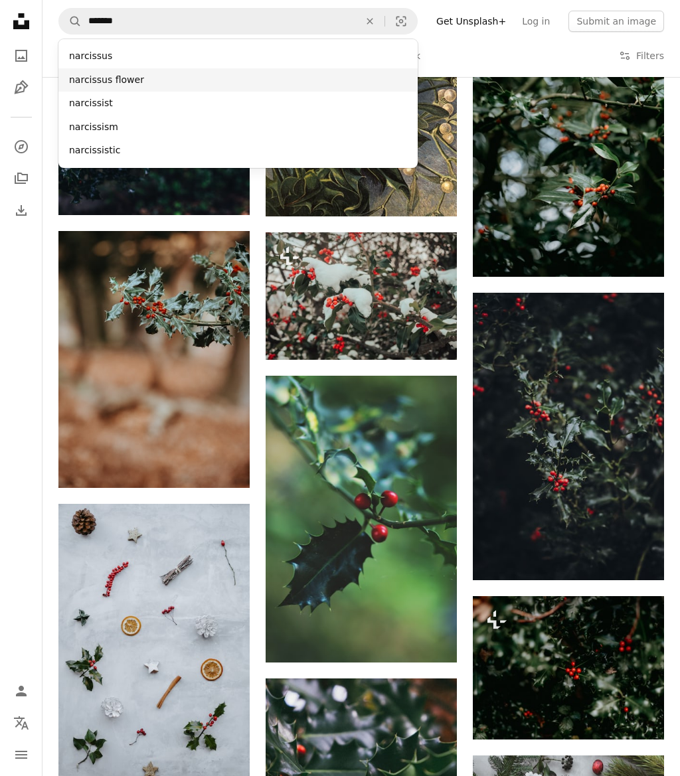
click at [138, 81] on div "narcissus flower" at bounding box center [237, 80] width 359 height 24
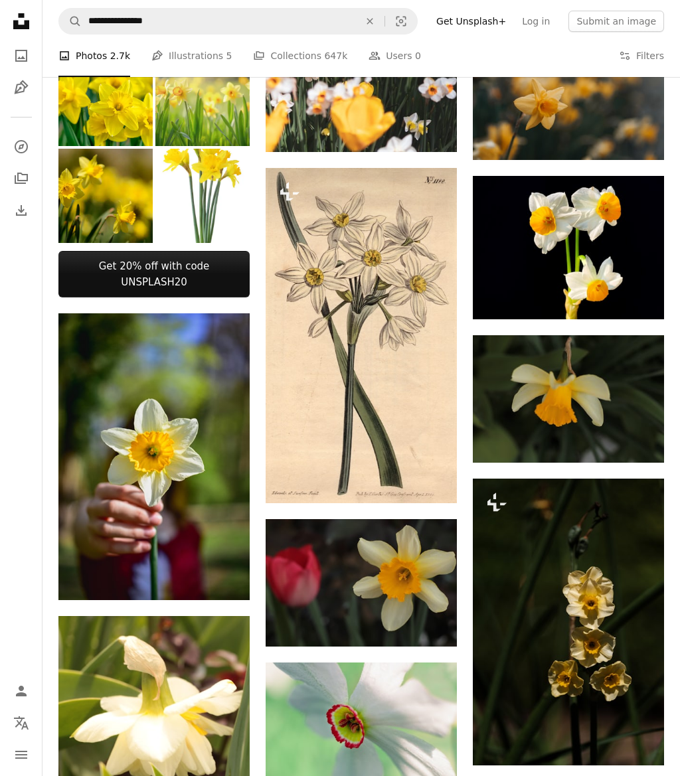
scroll to position [460, 0]
click at [636, 317] on img at bounding box center [568, 247] width 191 height 143
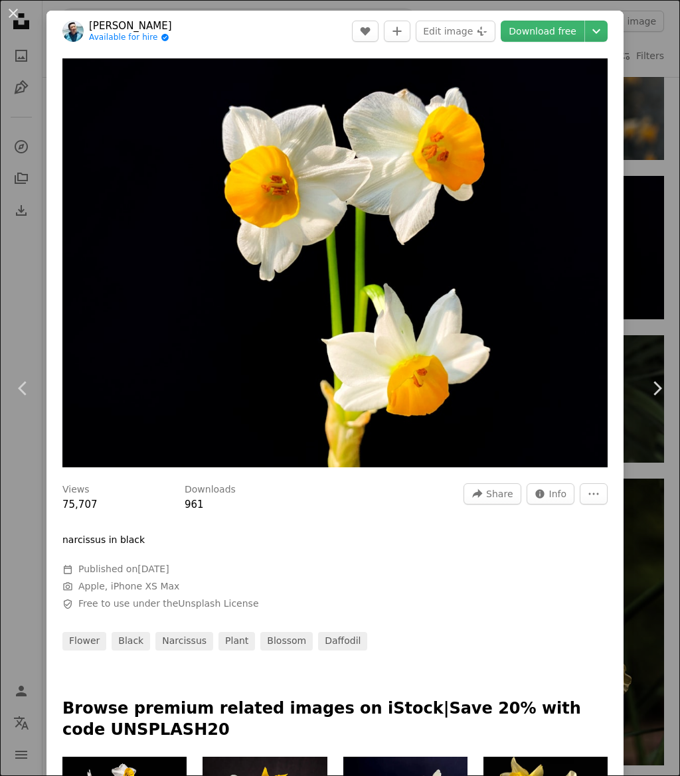
click at [558, 33] on link "Download free" at bounding box center [543, 31] width 84 height 21
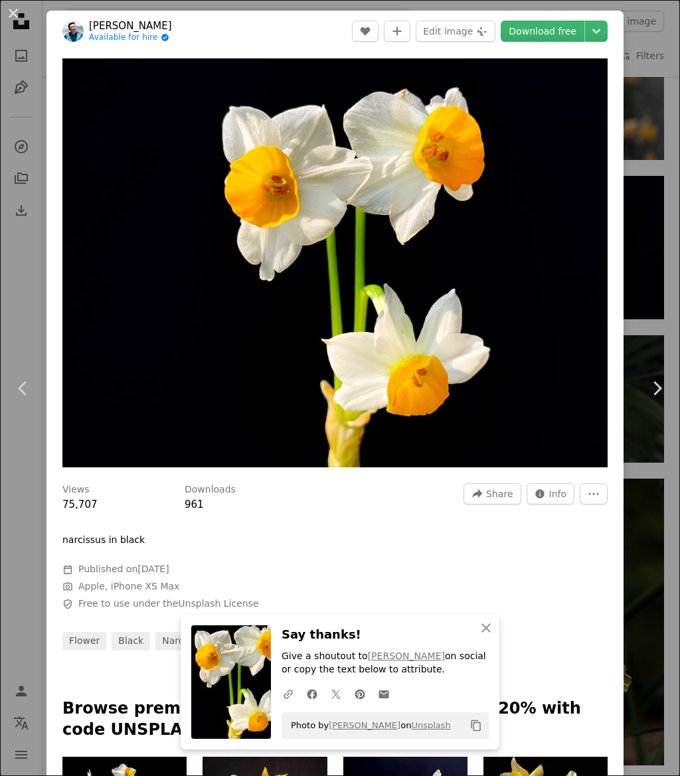
scroll to position [122, 0]
